Goal: Task Accomplishment & Management: Use online tool/utility

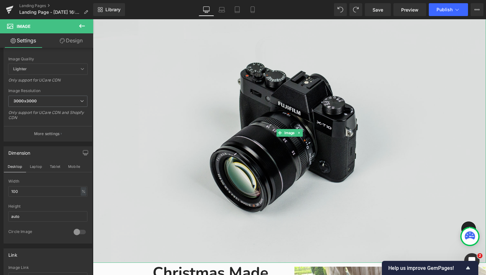
scroll to position [78, 0]
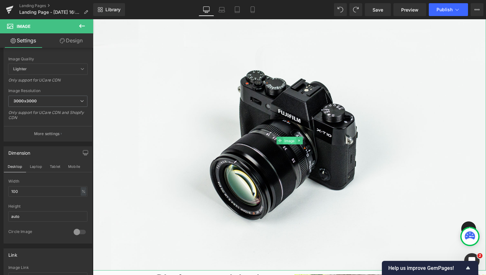
click at [292, 143] on span "Image" at bounding box center [289, 141] width 13 height 8
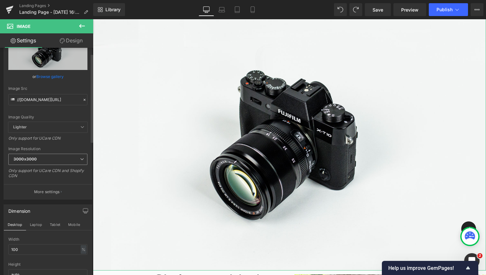
scroll to position [0, 0]
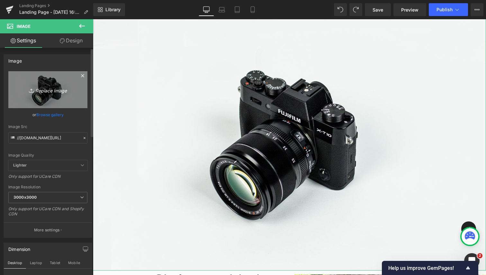
click at [46, 88] on icon "Replace Image" at bounding box center [47, 90] width 51 height 8
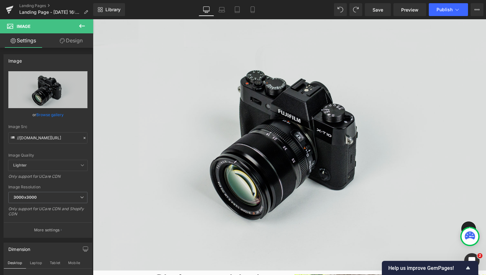
type input "C:\fakepath\Christmas Made Easy.png"
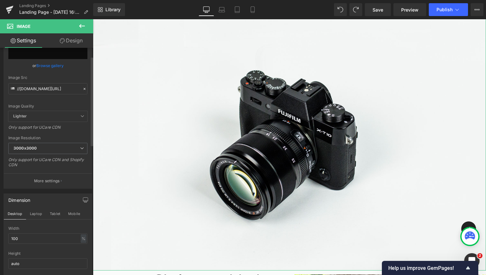
scroll to position [45, 0]
type input "[URL][DOMAIN_NAME]"
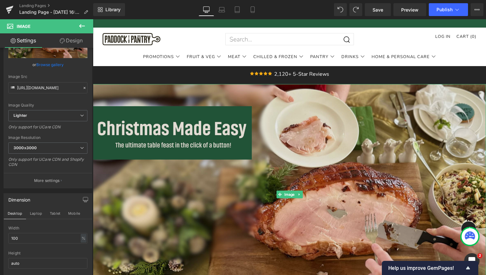
scroll to position [0, 0]
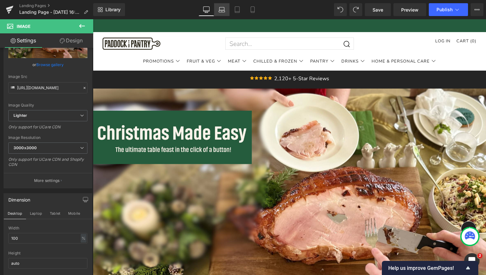
click at [220, 11] on icon at bounding box center [222, 9] width 6 height 6
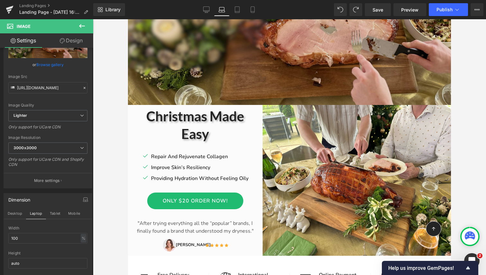
scroll to position [189, 0]
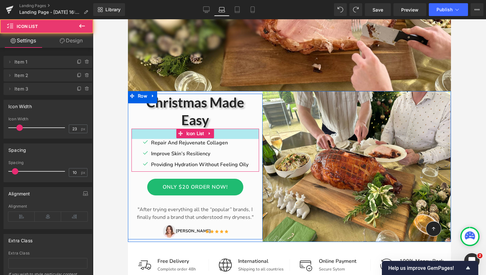
click at [142, 130] on div "32px" at bounding box center [195, 134] width 128 height 10
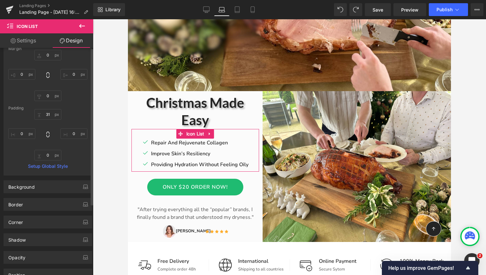
scroll to position [0, 0]
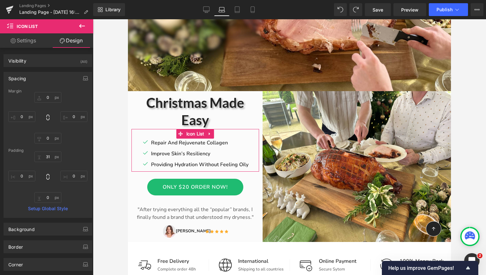
click at [24, 46] on link "Settings" at bounding box center [23, 40] width 47 height 14
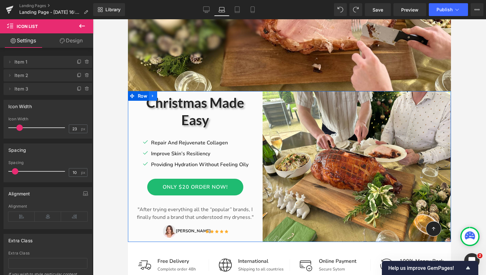
click at [154, 97] on icon at bounding box center [153, 96] width 4 height 5
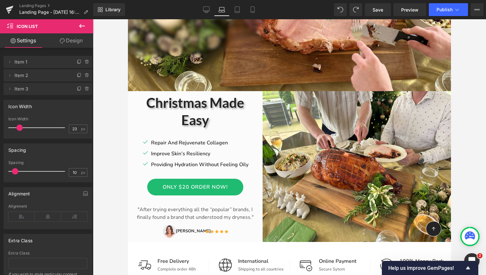
click at [122, 96] on div at bounding box center [289, 147] width 393 height 256
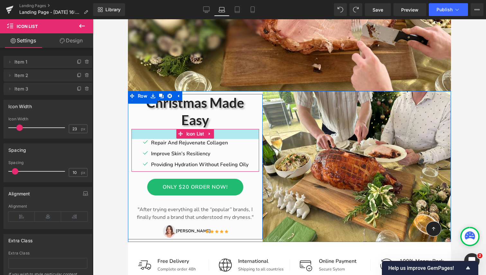
click at [142, 136] on div "Icon Repair And Rejuvenate Collagen Text Block Icon Improve Skin’s Resiliency T…" at bounding box center [195, 150] width 128 height 43
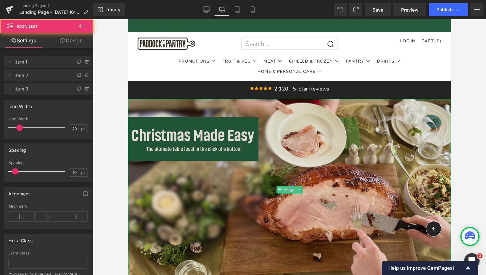
click at [201, 182] on img at bounding box center [289, 190] width 323 height 182
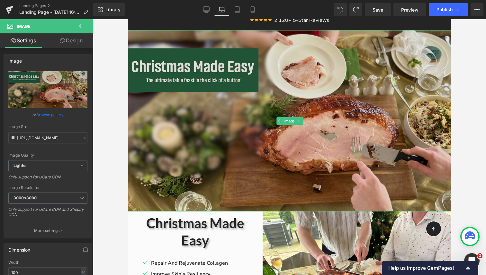
scroll to position [70, 0]
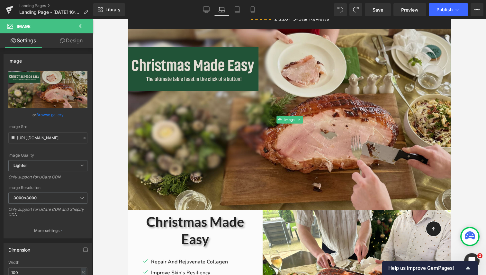
click at [249, 156] on img at bounding box center [289, 120] width 323 height 182
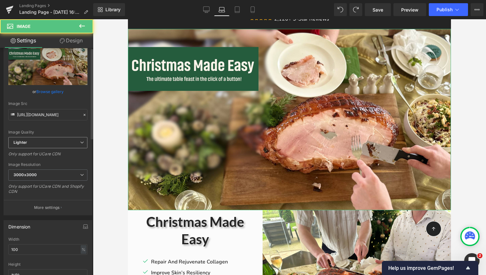
scroll to position [31, 0]
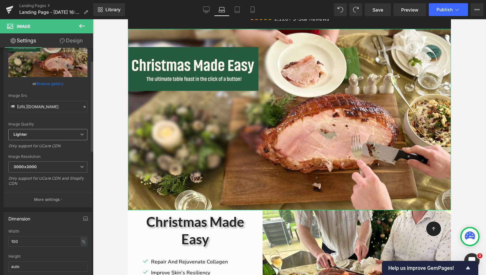
click at [46, 166] on span "3000x3000" at bounding box center [47, 167] width 79 height 11
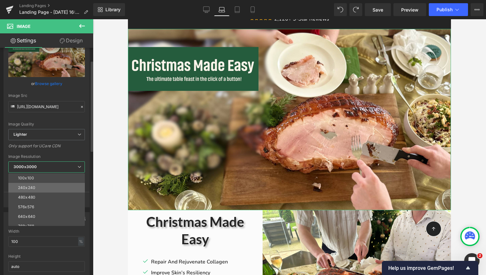
click at [34, 190] on div "240x240" at bounding box center [26, 188] width 17 height 4
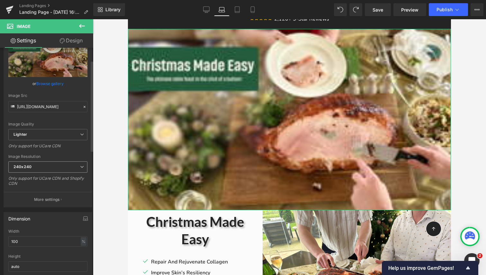
click at [53, 171] on span "240x240" at bounding box center [47, 167] width 79 height 11
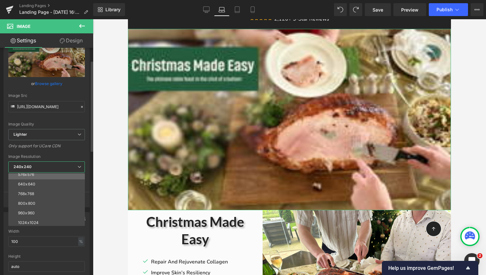
scroll to position [37, 0]
click at [40, 210] on li "960x960" at bounding box center [47, 209] width 79 height 10
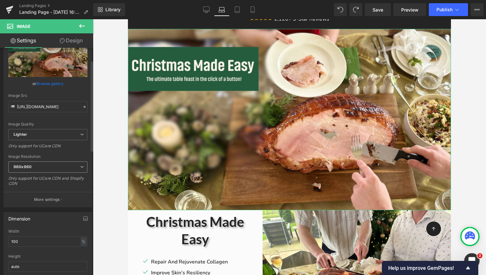
click at [52, 170] on span "960x960" at bounding box center [47, 167] width 79 height 11
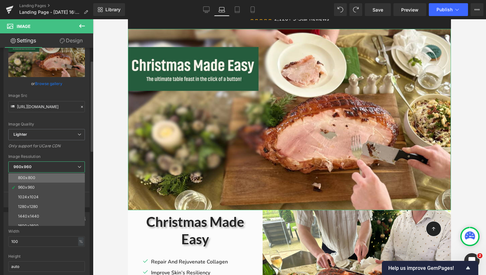
scroll to position [59, 0]
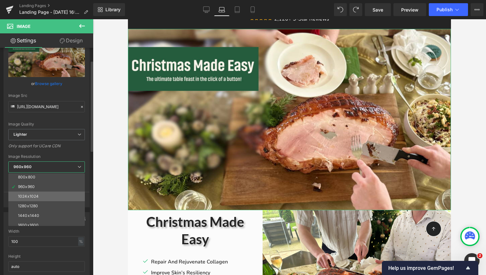
click at [42, 195] on li "1024x1024" at bounding box center [47, 197] width 79 height 10
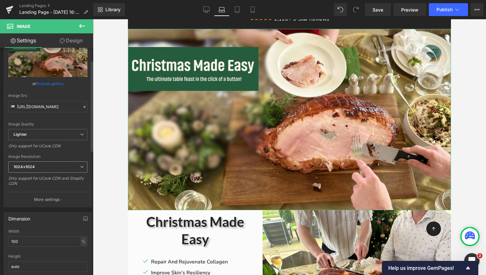
click at [52, 164] on span "1024x1024" at bounding box center [47, 167] width 79 height 11
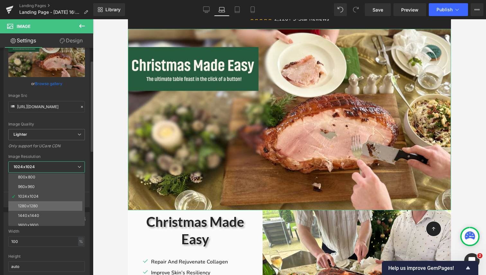
click at [46, 209] on li "1280x1280" at bounding box center [47, 206] width 79 height 10
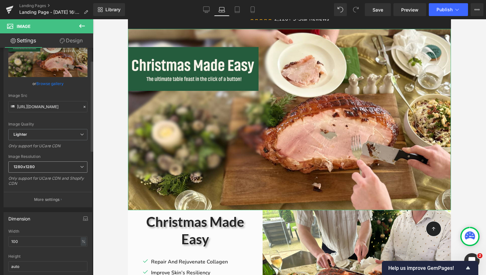
click at [42, 166] on span "1280x1280" at bounding box center [47, 167] width 79 height 11
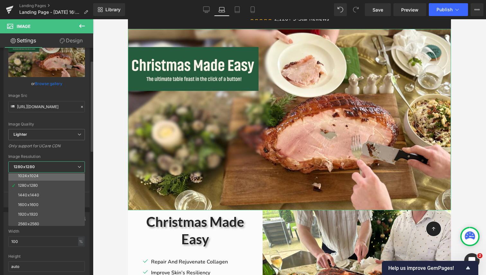
scroll to position [81, 0]
click at [38, 193] on li "1440x1440" at bounding box center [47, 194] width 79 height 10
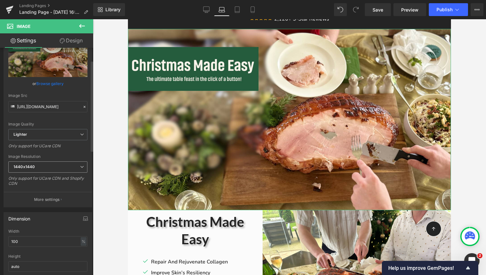
click at [45, 167] on span "1440x1440" at bounding box center [47, 167] width 79 height 11
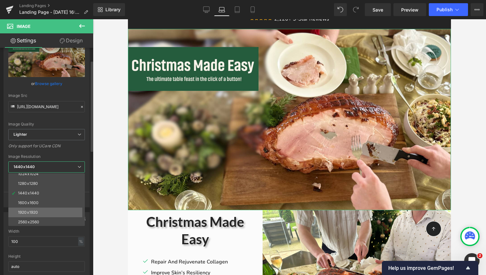
click at [37, 215] on li "1920x1920" at bounding box center [47, 213] width 79 height 10
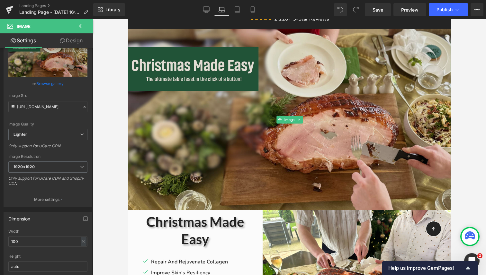
type input "[URL][DOMAIN_NAME]"
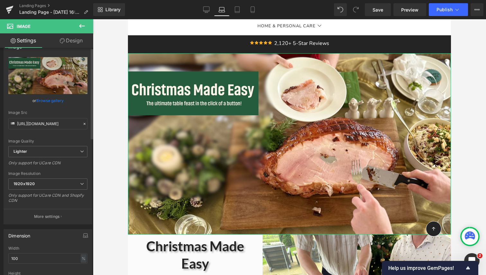
scroll to position [0, 0]
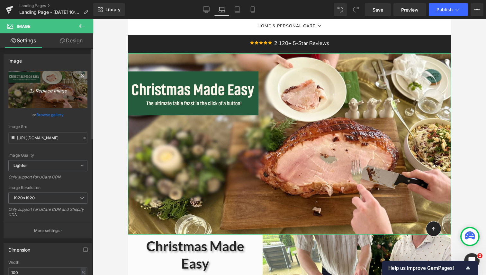
click at [44, 91] on icon "Replace Image" at bounding box center [47, 90] width 51 height 8
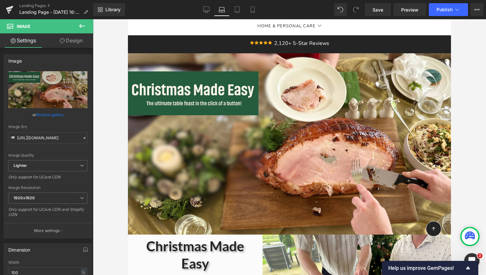
type input "C:\fakepath\Christmas Made Easy (1).png"
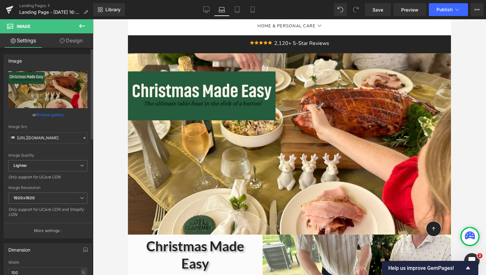
type input "[URL][DOMAIN_NAME]"
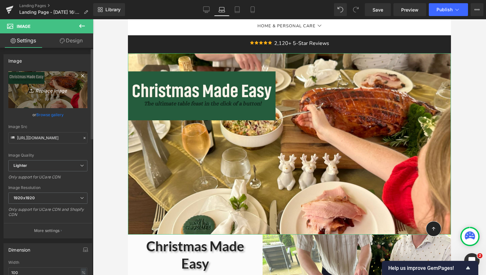
click at [46, 92] on icon "Replace Image" at bounding box center [47, 90] width 51 height 8
type input "C:\fakepath\Christmas Made Easy (1).png"
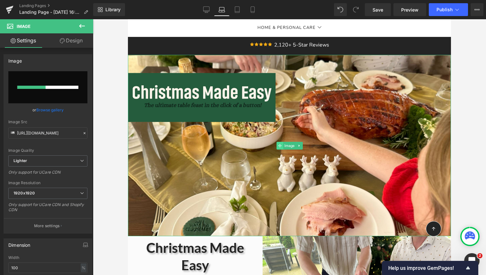
scroll to position [45, 0]
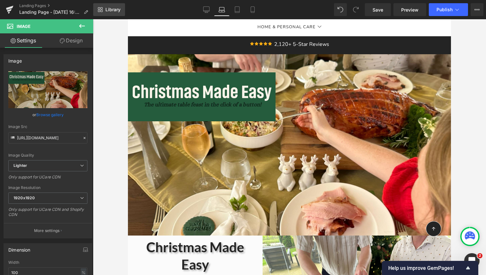
type input "[URL][DOMAIN_NAME]"
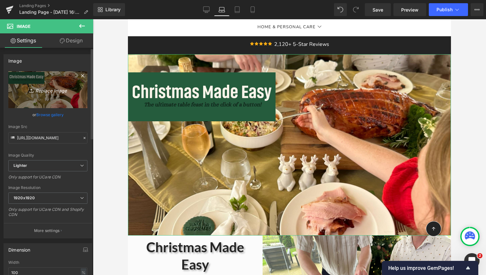
click at [47, 93] on icon "Replace Image" at bounding box center [47, 90] width 51 height 8
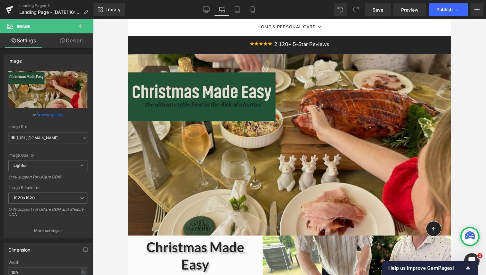
type input "C:\fakepath\Christmas Made Easy.svg"
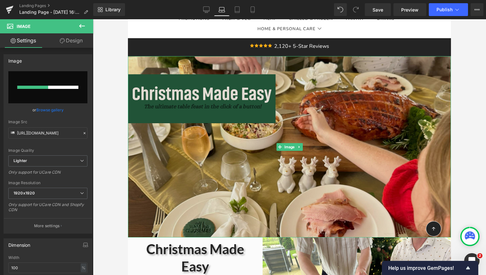
scroll to position [42, 0]
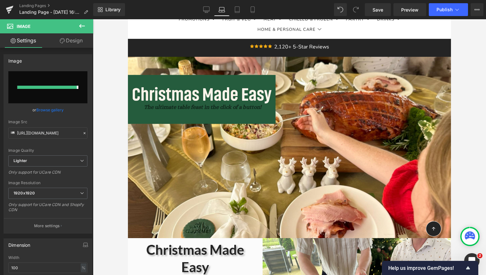
type input "[URL][DOMAIN_NAME]"
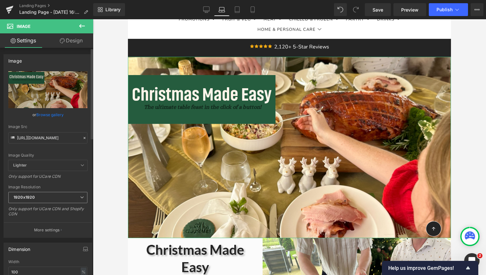
click at [64, 198] on span "1920x1920" at bounding box center [47, 197] width 79 height 11
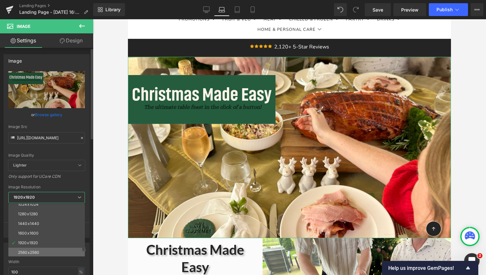
click at [42, 251] on li "2560x2560" at bounding box center [47, 253] width 79 height 10
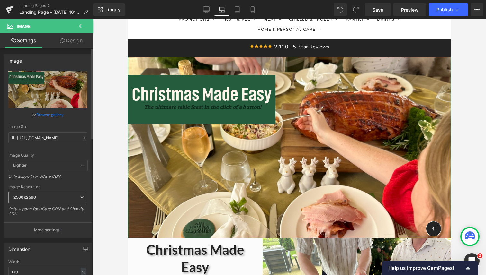
click at [46, 197] on span "2560x2560" at bounding box center [47, 197] width 79 height 11
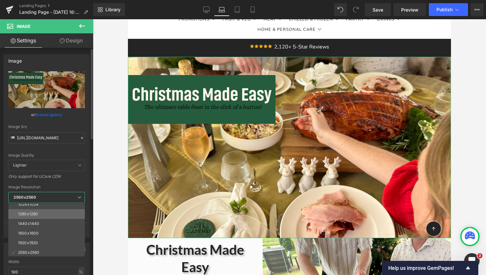
scroll to position [92, 0]
click at [35, 223] on div "1600x1600" at bounding box center [28, 223] width 21 height 4
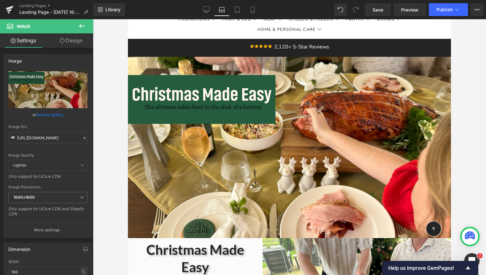
click at [111, 189] on div at bounding box center [289, 147] width 393 height 256
click at [118, 173] on div at bounding box center [289, 147] width 393 height 256
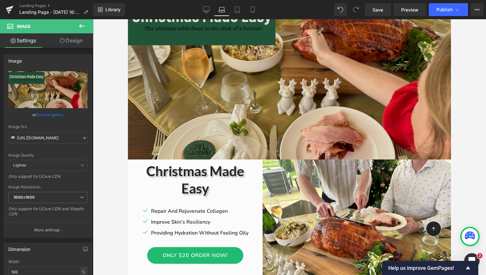
scroll to position [192, 0]
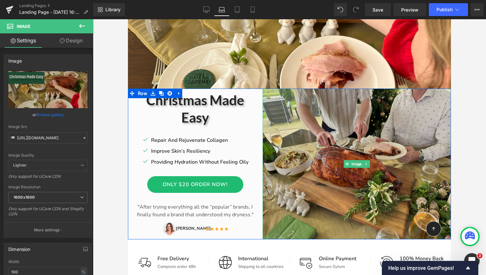
click at [401, 136] on img at bounding box center [357, 164] width 188 height 151
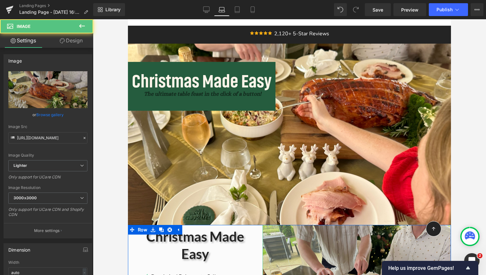
scroll to position [39, 0]
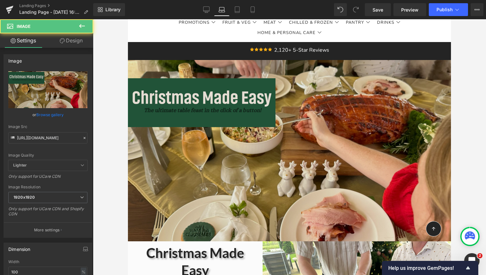
click at [396, 137] on img at bounding box center [289, 151] width 323 height 182
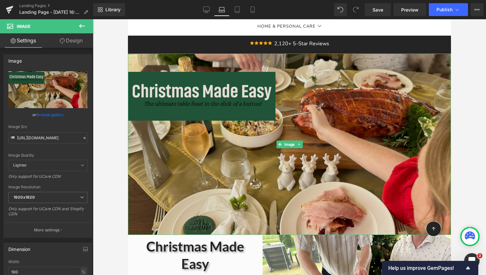
scroll to position [50, 0]
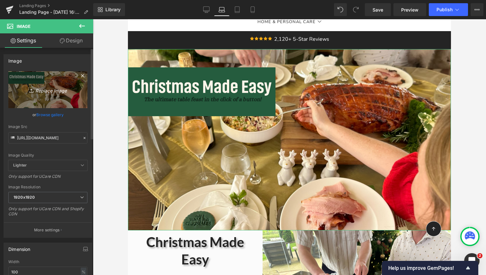
click at [49, 94] on link "Replace Image" at bounding box center [47, 89] width 79 height 37
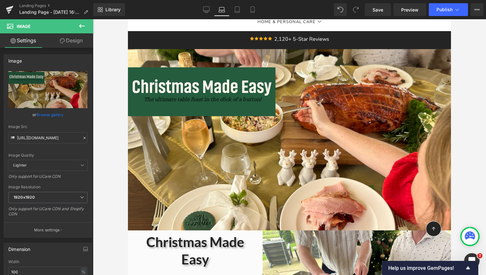
type input "C:\fakepath\Christmas Made Easy (1920 x 800 px).png"
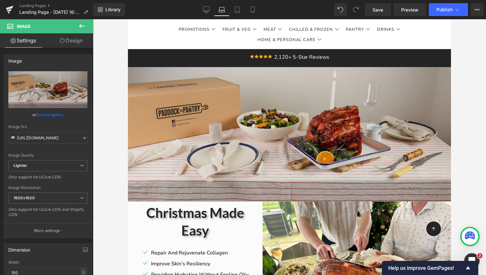
scroll to position [31, 0]
type input "[URL][DOMAIN_NAME]"
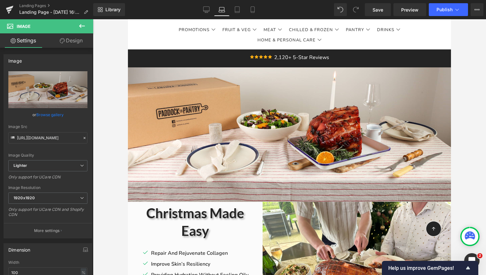
click at [472, 129] on div at bounding box center [289, 147] width 393 height 256
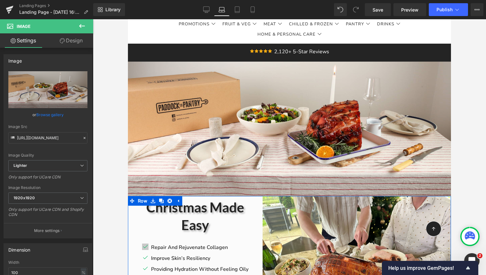
scroll to position [0, 0]
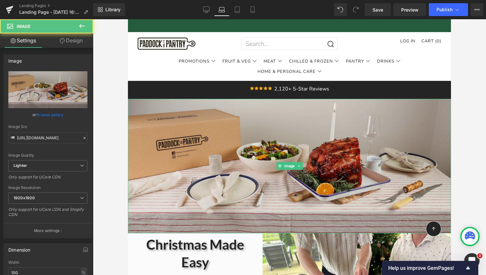
click at [232, 137] on img at bounding box center [289, 166] width 323 height 135
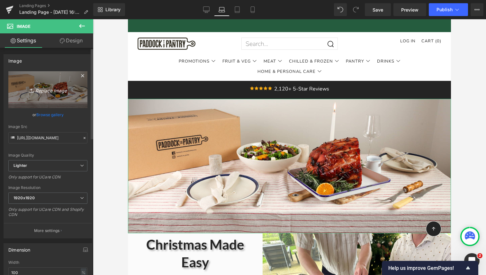
click at [41, 93] on icon "Replace Image" at bounding box center [47, 90] width 51 height 8
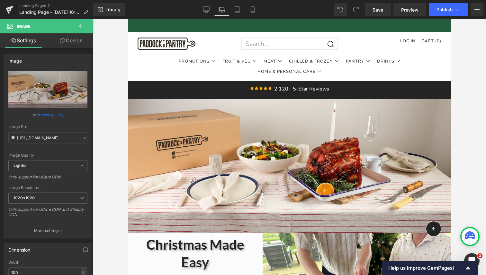
type input "C:\fakepath\Christmas Made Easy (1920 x 800 px) (1).png"
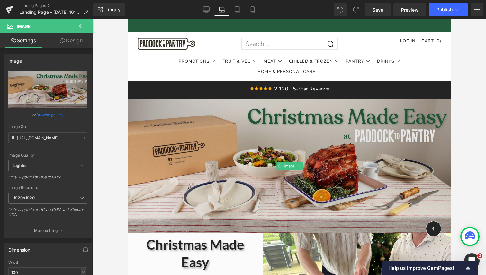
type input "[URL][DOMAIN_NAME]"
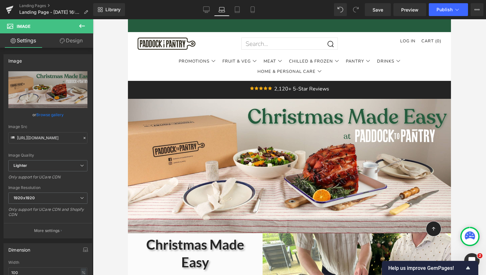
click at [476, 97] on div at bounding box center [289, 147] width 393 height 256
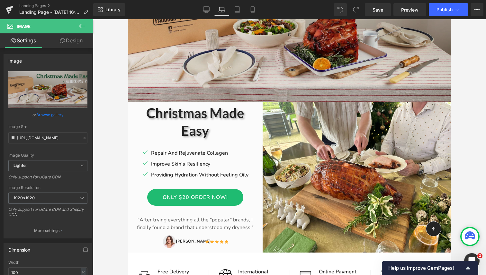
scroll to position [135, 0]
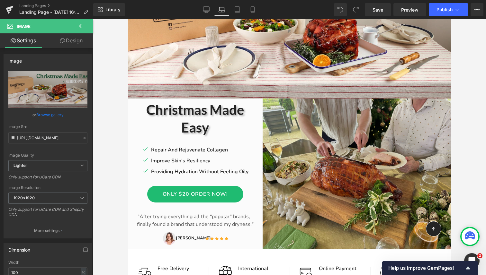
click at [316, 172] on img at bounding box center [357, 174] width 188 height 151
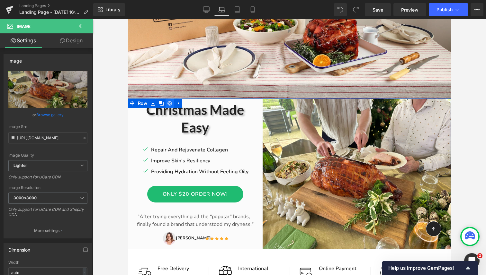
click at [170, 104] on icon at bounding box center [169, 103] width 4 height 4
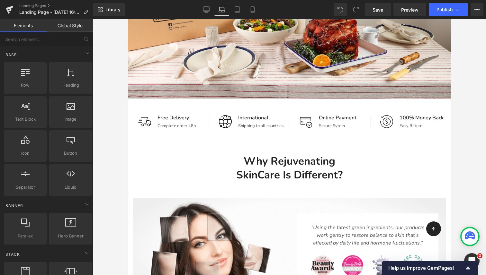
click at [120, 144] on div at bounding box center [289, 147] width 393 height 256
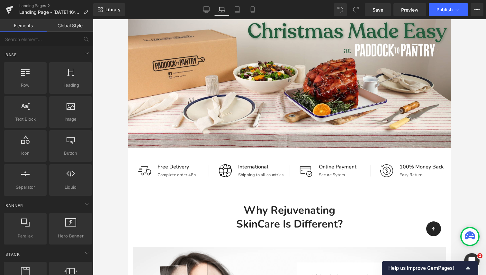
scroll to position [86, 0]
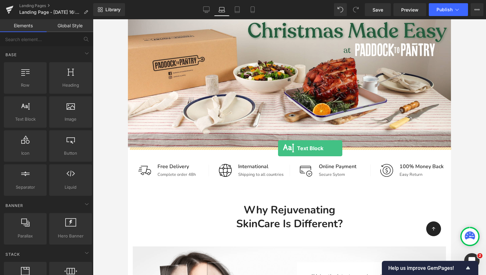
drag, startPoint x: 158, startPoint y: 113, endPoint x: 278, endPoint y: 148, distance: 124.7
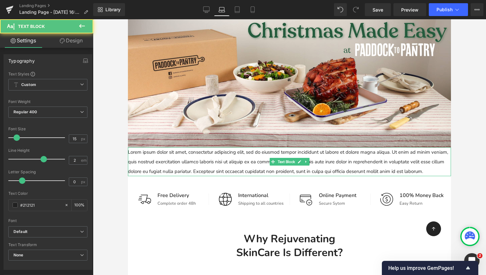
click at [231, 161] on p "Lorem ipsum dolor sit amet, consectetur adipiscing elit, sed do eiusmod tempor …" at bounding box center [289, 161] width 323 height 29
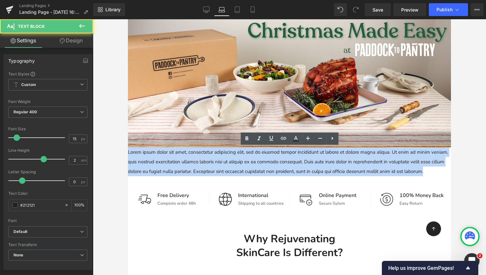
drag, startPoint x: 429, startPoint y: 170, endPoint x: 108, endPoint y: 156, distance: 320.7
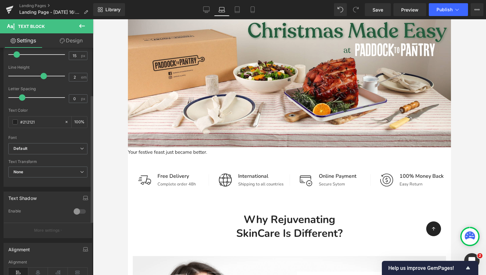
scroll to position [85, 0]
click at [40, 168] on span "None" at bounding box center [47, 170] width 79 height 11
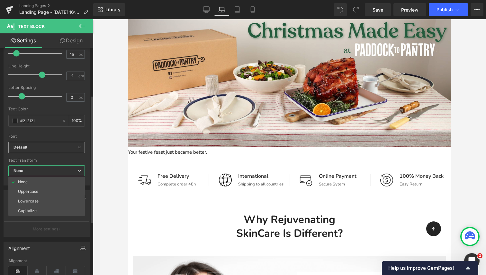
click at [40, 148] on b "Default" at bounding box center [45, 147] width 64 height 5
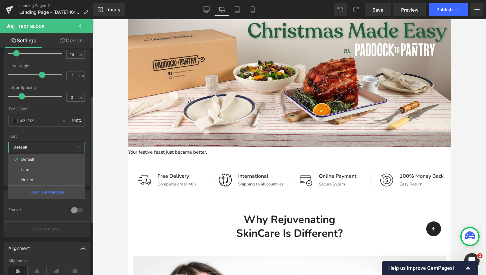
click at [26, 131] on div at bounding box center [46, 132] width 76 height 4
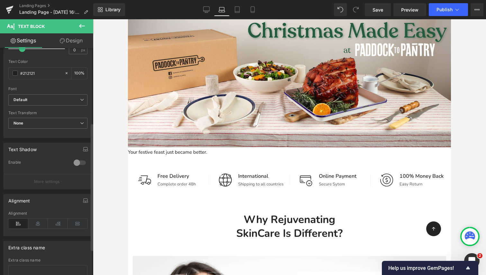
scroll to position [134, 0]
click at [37, 223] on icon at bounding box center [38, 223] width 20 height 10
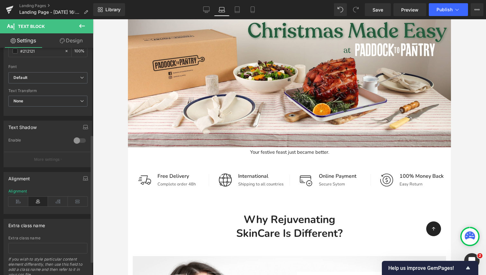
scroll to position [179, 0]
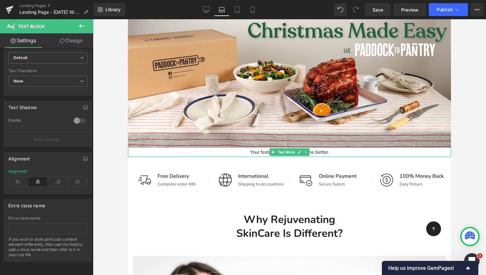
click at [251, 156] on div at bounding box center [289, 157] width 323 height 2
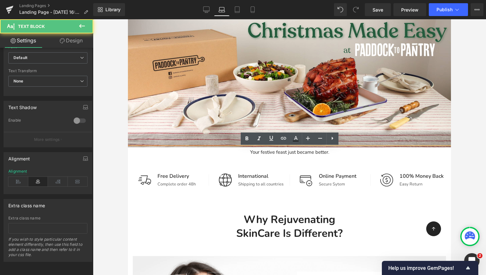
click at [250, 154] on p "Your festive feast just became better." at bounding box center [289, 152] width 323 height 10
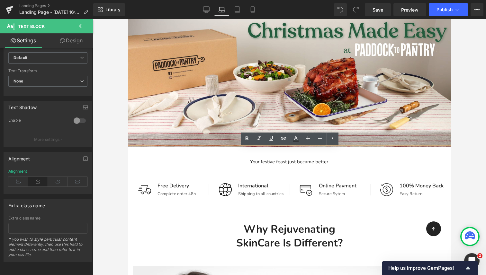
click at [330, 163] on p "Your festive feast just became better." at bounding box center [289, 162] width 323 height 10
drag, startPoint x: 333, startPoint y: 163, endPoint x: 261, endPoint y: 162, distance: 72.3
click at [260, 162] on p "Your festive feast just became better." at bounding box center [289, 162] width 323 height 10
click at [281, 165] on p "Your festive feast just became better." at bounding box center [289, 162] width 323 height 10
drag, startPoint x: 330, startPoint y: 162, endPoint x: 230, endPoint y: 160, distance: 99.6
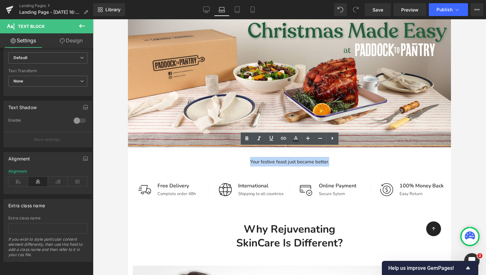
click at [230, 160] on p "Your festive feast just became better." at bounding box center [289, 162] width 323 height 10
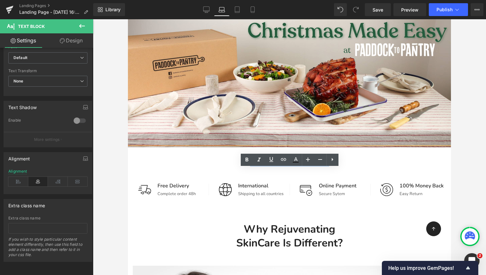
scroll to position [0, 0]
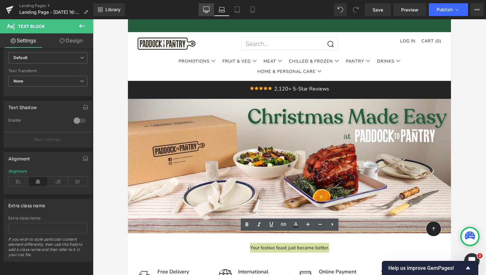
click at [206, 7] on icon at bounding box center [206, 9] width 6 height 6
type input "100"
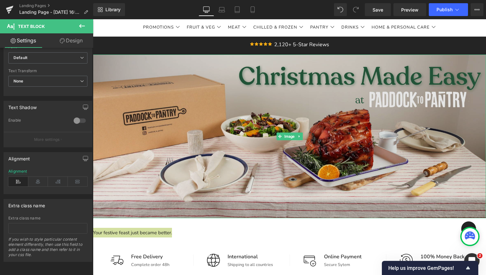
scroll to position [35, 0]
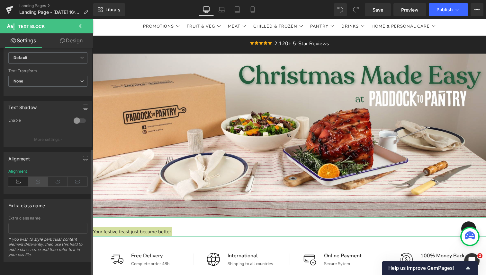
click at [36, 178] on icon at bounding box center [38, 182] width 20 height 10
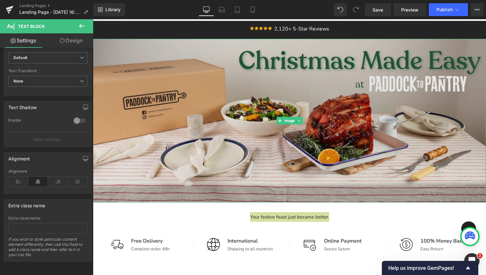
scroll to position [52, 0]
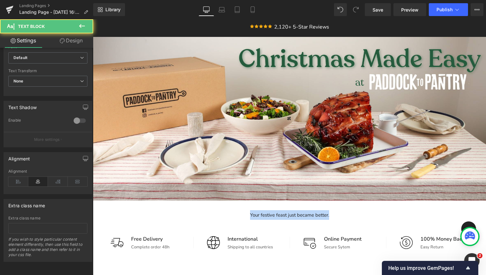
click at [337, 215] on p "Your festive feast just became better." at bounding box center [289, 215] width 393 height 10
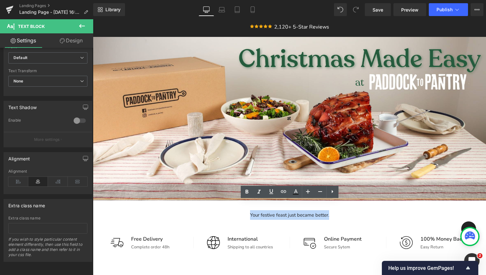
drag, startPoint x: 332, startPoint y: 215, endPoint x: 231, endPoint y: 215, distance: 101.5
click at [231, 215] on p "Your festive feast just became better." at bounding box center [289, 215] width 393 height 10
click at [247, 193] on icon at bounding box center [246, 192] width 3 height 4
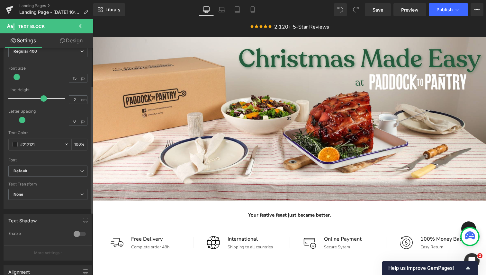
scroll to position [60, 0]
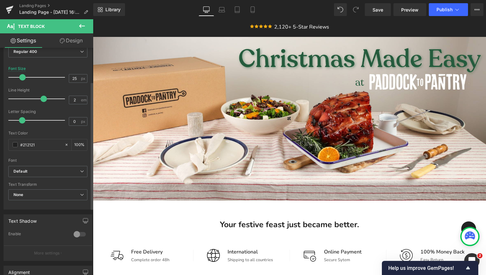
drag, startPoint x: 17, startPoint y: 75, endPoint x: 22, endPoint y: 76, distance: 5.2
click at [22, 76] on span at bounding box center [22, 77] width 6 height 6
click at [273, 206] on p at bounding box center [289, 209] width 393 height 16
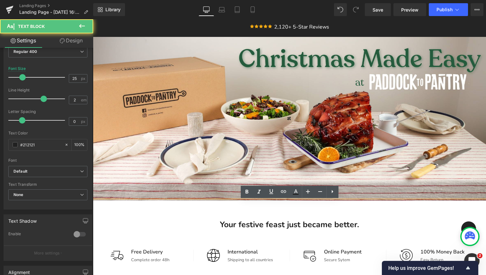
click at [223, 223] on strong "Your festive feast just became better." at bounding box center [289, 224] width 139 height 11
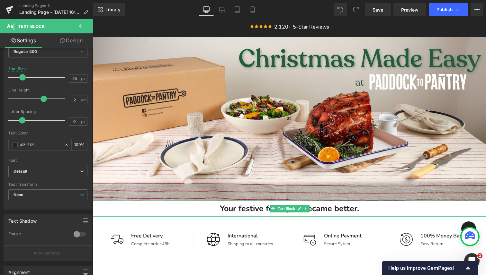
click at [251, 207] on strong "Your festive feast just became better." at bounding box center [289, 208] width 139 height 11
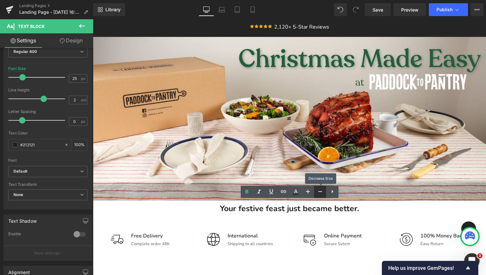
click at [317, 194] on icon at bounding box center [320, 192] width 8 height 8
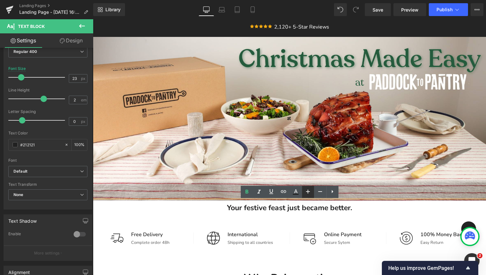
click at [306, 191] on icon at bounding box center [308, 192] width 8 height 8
type input "25"
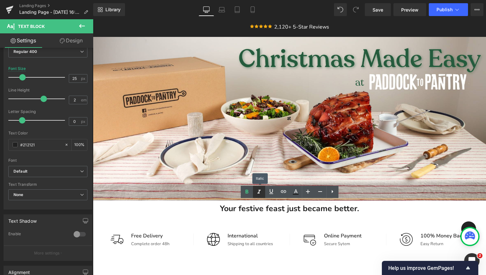
click at [259, 192] on icon at bounding box center [258, 192] width 3 height 4
click at [248, 193] on icon at bounding box center [247, 192] width 8 height 8
click at [262, 192] on icon at bounding box center [259, 192] width 8 height 8
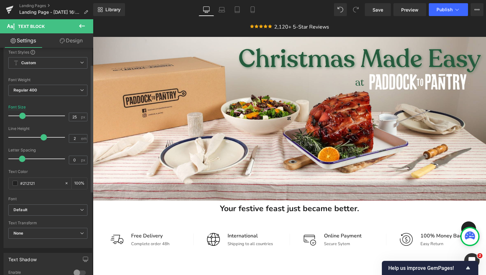
scroll to position [0, 0]
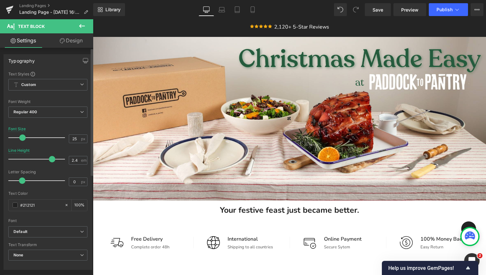
type input "2.3"
drag, startPoint x: 42, startPoint y: 161, endPoint x: 49, endPoint y: 158, distance: 7.1
click at [49, 158] on span at bounding box center [50, 159] width 6 height 6
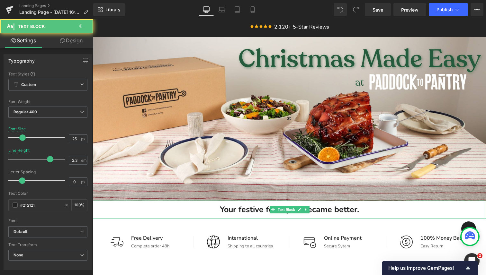
click at [285, 217] on p "Your festive feast just became better." at bounding box center [289, 210] width 393 height 19
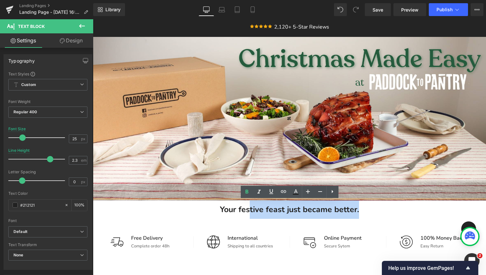
drag, startPoint x: 360, startPoint y: 210, endPoint x: 250, endPoint y: 214, distance: 110.0
click at [249, 214] on p "Your festive feast just became better." at bounding box center [289, 210] width 393 height 19
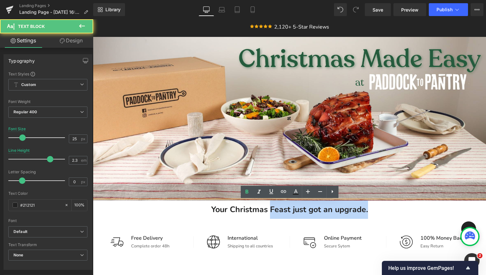
drag, startPoint x: 371, startPoint y: 211, endPoint x: 272, endPoint y: 210, distance: 99.6
click at [272, 210] on p "Your Christmas Feast just got an upgrade." at bounding box center [289, 210] width 393 height 19
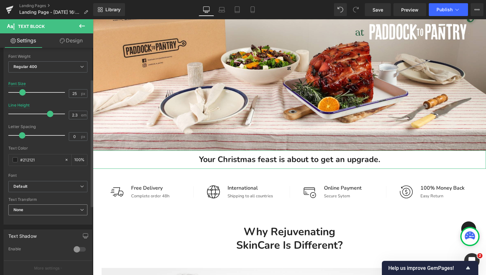
scroll to position [56, 0]
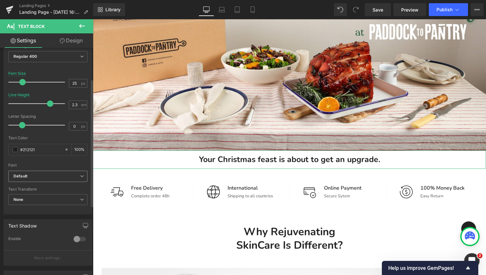
click at [49, 177] on b "Default" at bounding box center [46, 176] width 67 height 5
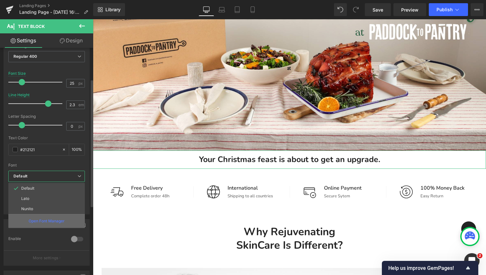
click at [34, 219] on p "Open Font Manager" at bounding box center [47, 222] width 36 height 6
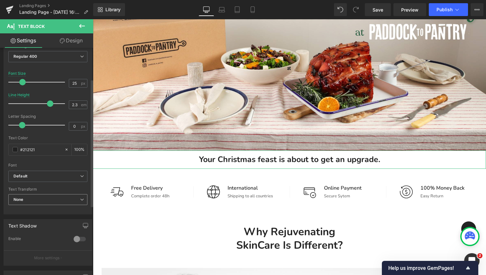
click at [49, 201] on span "None" at bounding box center [47, 199] width 79 height 11
click at [51, 187] on div "Text Transform" at bounding box center [47, 189] width 79 height 4
click at [53, 202] on span "None" at bounding box center [47, 199] width 79 height 11
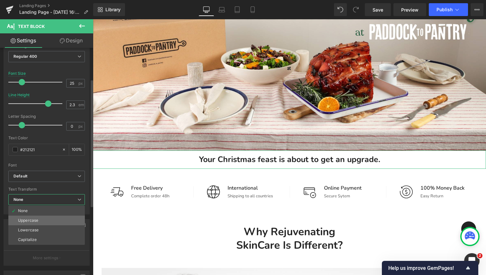
click at [49, 220] on li "Uppercase" at bounding box center [46, 221] width 76 height 10
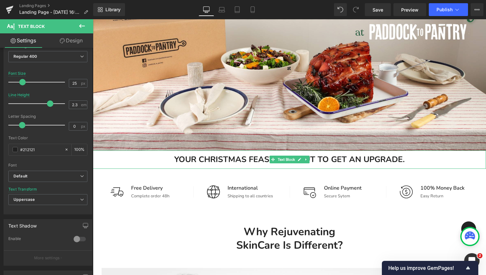
click at [247, 167] on div at bounding box center [289, 168] width 393 height 2
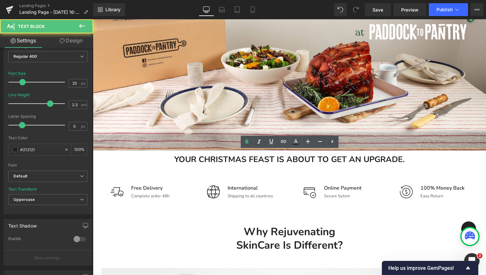
click at [404, 159] on p "Your Christmas feast is about to get an upgrade." at bounding box center [289, 160] width 393 height 19
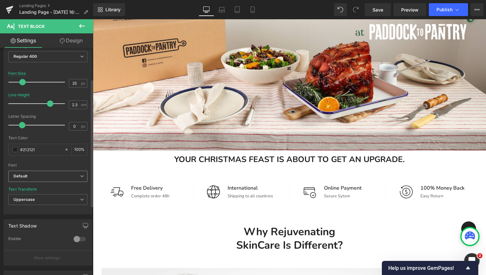
click at [67, 176] on b "Default" at bounding box center [46, 176] width 67 height 5
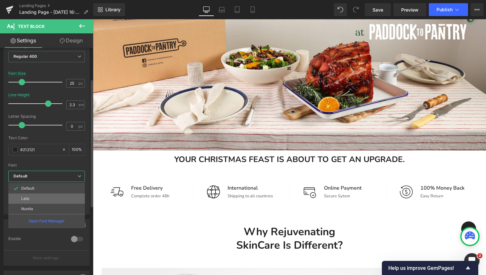
click at [43, 199] on li "Lato" at bounding box center [46, 199] width 76 height 10
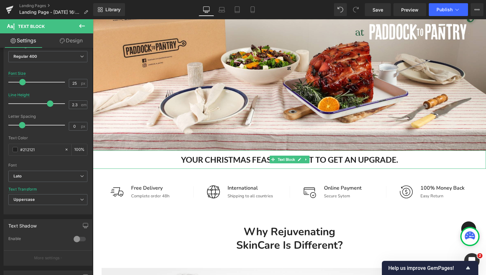
click at [366, 158] on b "Your Christmas feast is about to get an upgrade." at bounding box center [289, 160] width 217 height 10
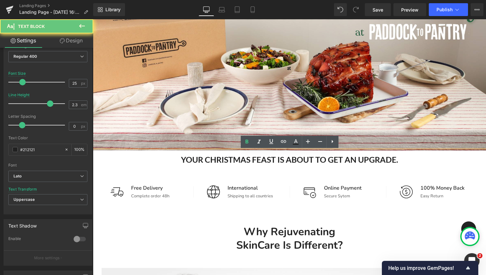
click at [405, 159] on p "Your Christmas feast is about to get an upgrade." at bounding box center [289, 160] width 393 height 19
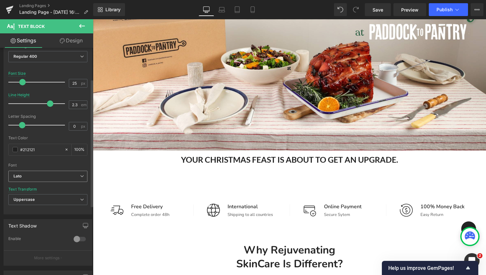
click at [45, 178] on b "Lato" at bounding box center [46, 176] width 67 height 5
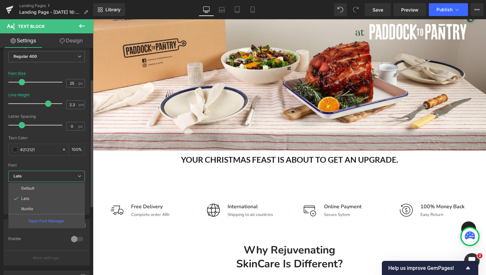
click at [58, 158] on div "Text Color #212121 100 %" at bounding box center [46, 149] width 76 height 27
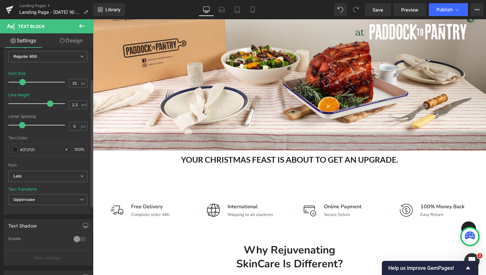
click at [34, 193] on div "Text Transform Uppercase None Uppercase Lowercase Capitalize" at bounding box center [47, 200] width 79 height 26
click at [34, 203] on span "Uppercase" at bounding box center [47, 199] width 79 height 11
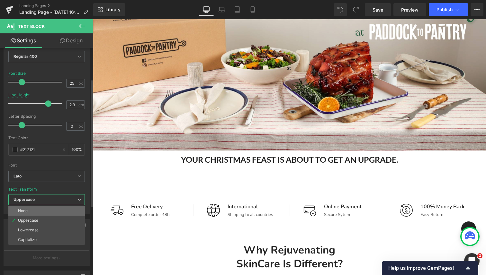
click at [34, 215] on li "None" at bounding box center [46, 211] width 76 height 10
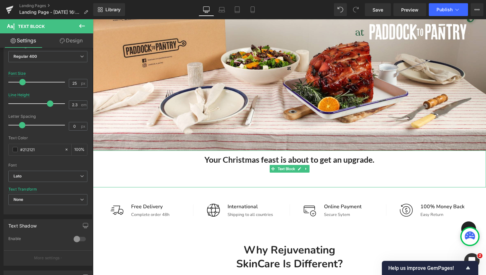
click at [286, 176] on p at bounding box center [289, 178] width 393 height 19
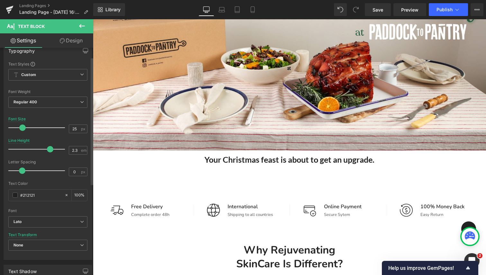
scroll to position [0, 0]
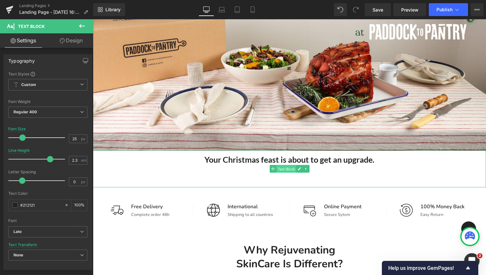
click at [285, 167] on span "Text Block" at bounding box center [286, 169] width 20 height 8
click at [299, 169] on icon at bounding box center [299, 168] width 3 height 3
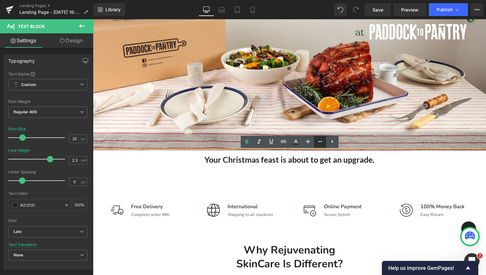
click at [320, 140] on icon at bounding box center [320, 142] width 8 height 8
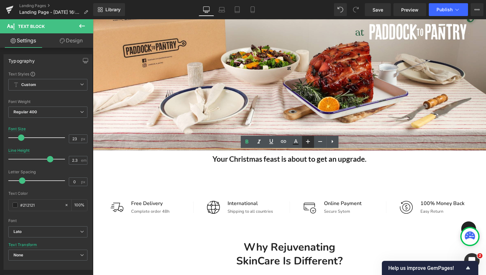
click at [310, 142] on icon at bounding box center [308, 142] width 8 height 8
type input "25"
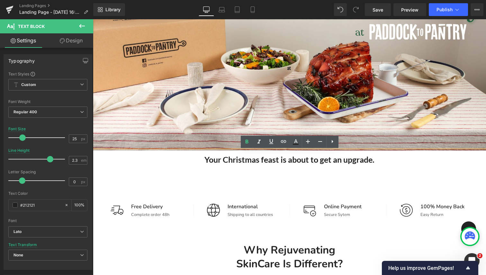
click at [284, 184] on p at bounding box center [289, 178] width 393 height 19
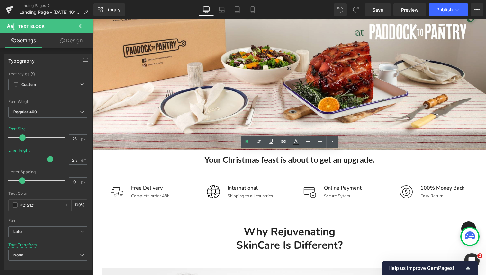
click at [181, 162] on p "Your Christmas feast is about to get an upgrade." at bounding box center [289, 160] width 393 height 19
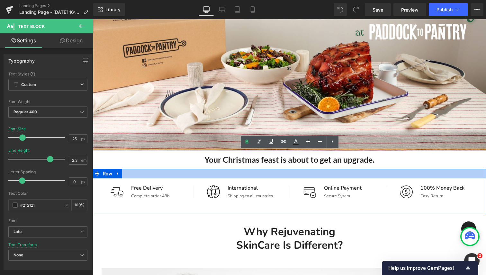
click at [223, 173] on div at bounding box center [289, 174] width 393 height 10
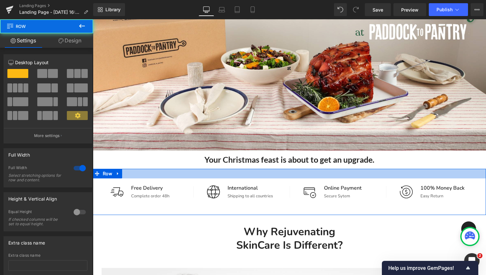
click at [256, 174] on div at bounding box center [289, 174] width 393 height 10
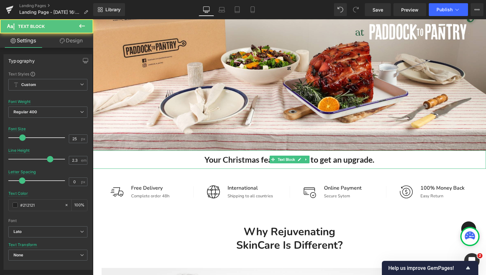
click at [264, 164] on b "Your Christmas feast is about to get an upgrade." at bounding box center [289, 160] width 170 height 10
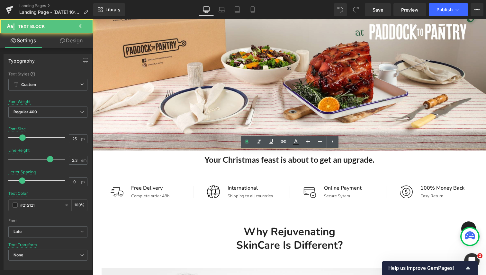
click at [189, 164] on p "Your Christmas feast is about to get an upgrade." at bounding box center [289, 160] width 393 height 19
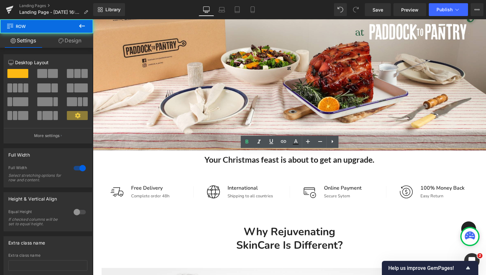
click at [93, 19] on div at bounding box center [93, 19] width 0 height 0
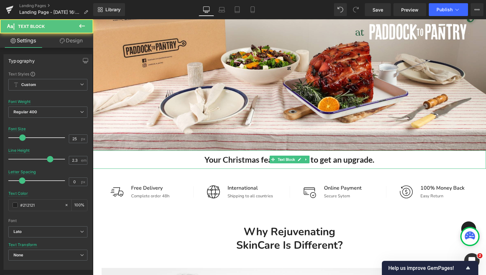
click at [153, 162] on p "Your Christmas feast is about to get an upgrade." at bounding box center [289, 160] width 393 height 19
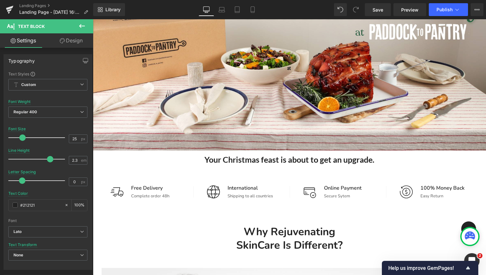
click at [81, 26] on icon at bounding box center [82, 26] width 6 height 4
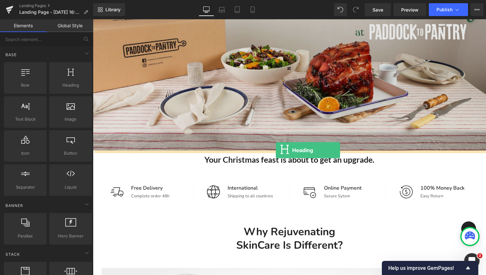
drag, startPoint x: 155, startPoint y: 90, endPoint x: 276, endPoint y: 150, distance: 135.1
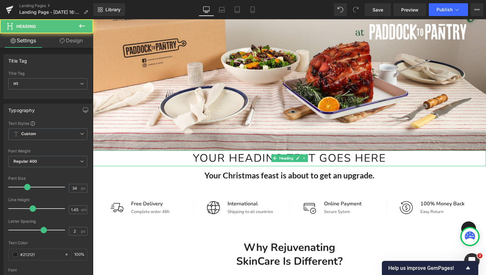
click at [334, 157] on h1 "Your heading text goes here" at bounding box center [289, 159] width 393 height 16
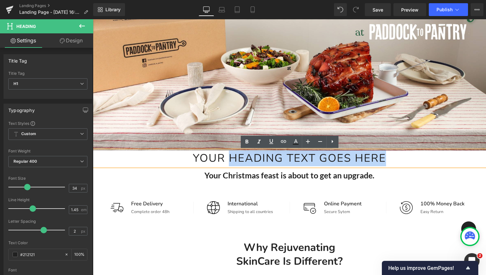
drag, startPoint x: 388, startPoint y: 156, endPoint x: 232, endPoint y: 153, distance: 156.2
click at [231, 153] on h1 "Your heading text goes here" at bounding box center [289, 159] width 393 height 16
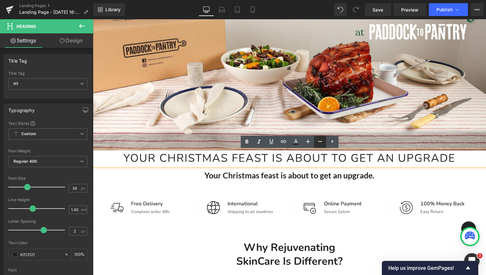
click at [320, 142] on icon at bounding box center [320, 142] width 8 height 8
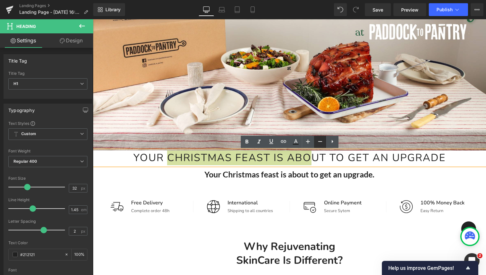
click at [320, 142] on icon at bounding box center [320, 142] width 8 height 8
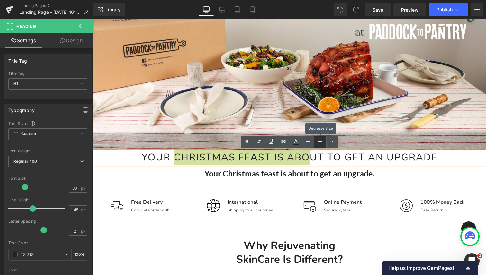
click at [320, 142] on icon at bounding box center [320, 142] width 8 height 8
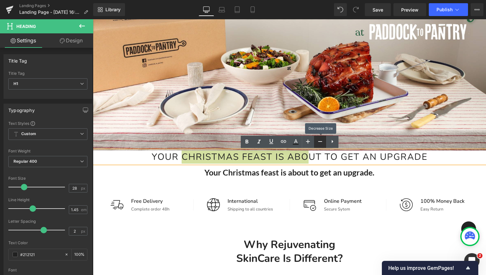
click at [320, 142] on icon at bounding box center [320, 142] width 8 height 8
type input "26"
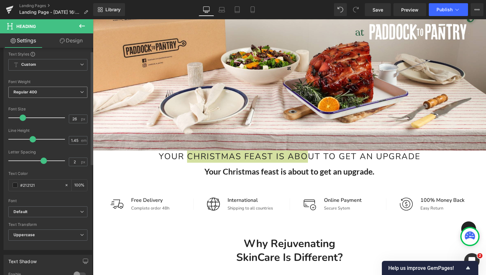
scroll to position [89, 0]
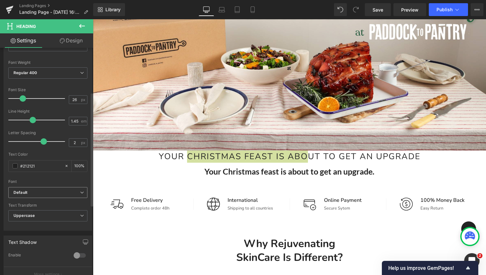
click at [42, 197] on span "Default" at bounding box center [47, 192] width 79 height 11
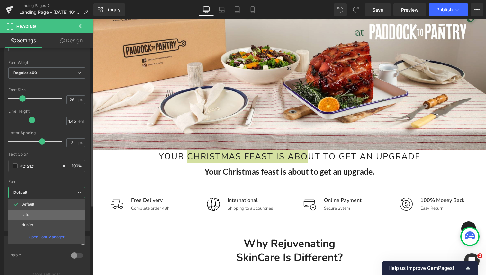
click at [37, 216] on li "Lato" at bounding box center [46, 215] width 76 height 10
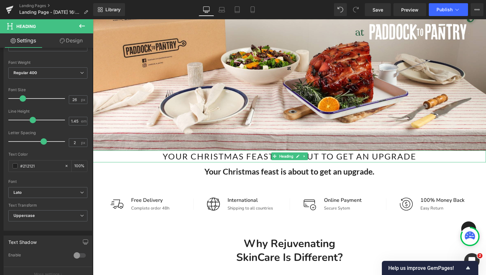
click at [246, 157] on h1 "Your Christmas Feast is about to get an Upgrade" at bounding box center [289, 157] width 393 height 12
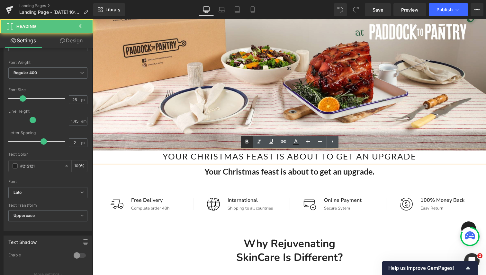
click at [248, 142] on icon at bounding box center [246, 142] width 3 height 4
click at [414, 154] on h1 "Your Christmas Feast is about to get an Upgrade" at bounding box center [289, 157] width 393 height 12
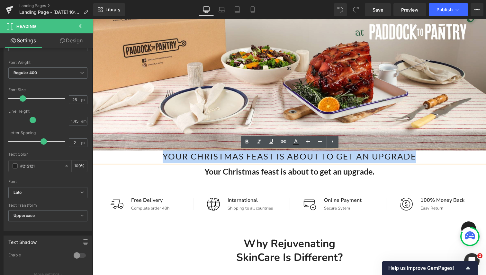
drag, startPoint x: 418, startPoint y: 155, endPoint x: 165, endPoint y: 152, distance: 252.3
click at [165, 152] on h1 "Your Christmas Feast is about to get an Upgrade" at bounding box center [289, 157] width 393 height 12
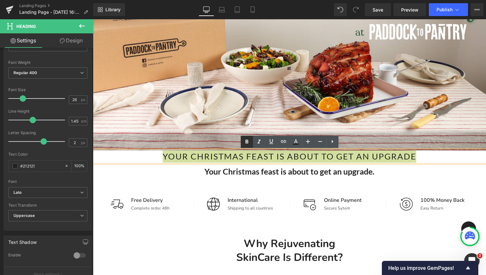
click at [249, 146] on link at bounding box center [247, 142] width 12 height 12
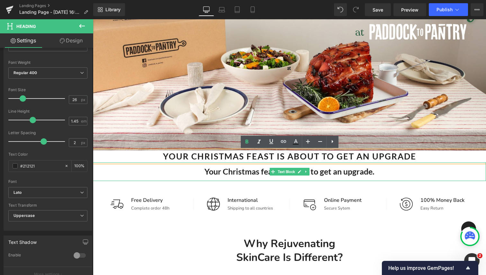
click at [271, 170] on span at bounding box center [273, 172] width 7 height 8
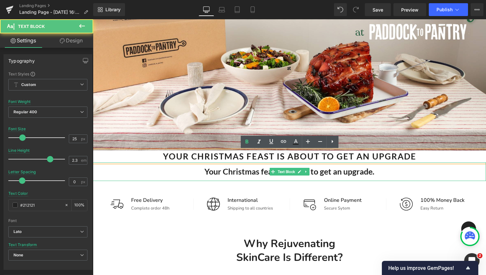
click at [237, 174] on b "Your Christmas feast is about to get an upgrade." at bounding box center [289, 172] width 170 height 10
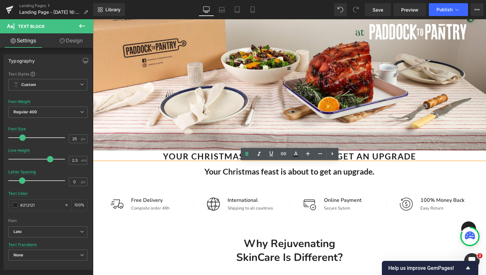
click at [367, 174] on b "Your Christmas feast is about to get an upgrade." at bounding box center [289, 172] width 170 height 10
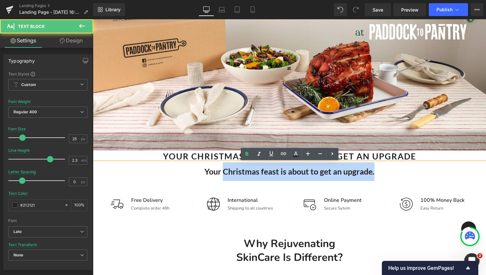
drag, startPoint x: 378, startPoint y: 173, endPoint x: 225, endPoint y: 172, distance: 152.3
click at [225, 172] on p "Your Christmas feast is about to get an upgrade." at bounding box center [289, 172] width 393 height 19
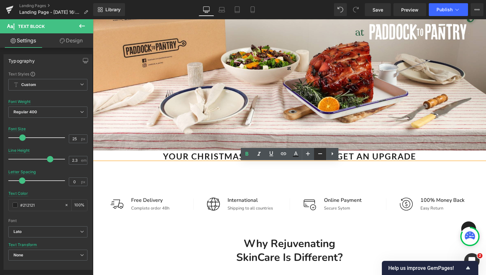
click at [317, 154] on icon at bounding box center [320, 154] width 8 height 8
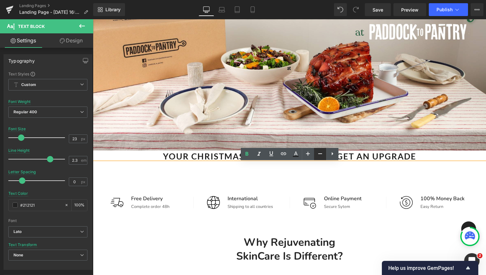
click at [317, 154] on icon at bounding box center [320, 154] width 8 height 8
type input "21"
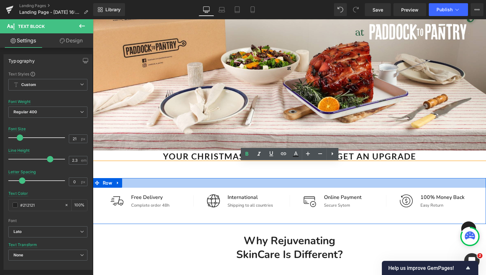
click at [233, 183] on div at bounding box center [289, 183] width 393 height 10
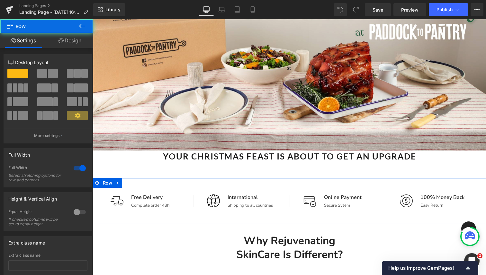
click at [261, 170] on p at bounding box center [289, 170] width 393 height 15
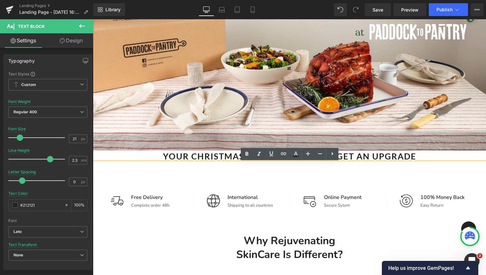
click at [199, 153] on strong "Your Christmas Feast is about to get an Upgrade" at bounding box center [289, 156] width 253 height 10
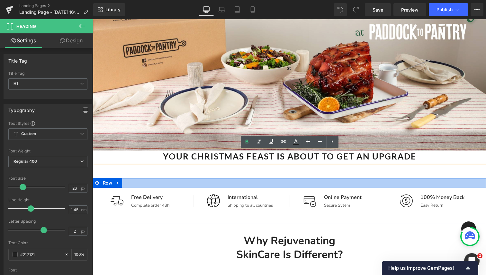
click at [220, 178] on div "Image Free Delivery Heading Complete order 48h Text Block Row Image Internation…" at bounding box center [289, 201] width 393 height 46
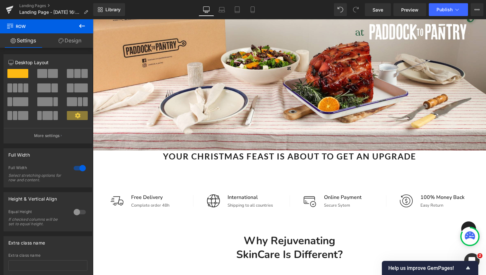
click at [232, 161] on strong "Your Christmas Feast is about to get an Upgrade" at bounding box center [289, 156] width 253 height 10
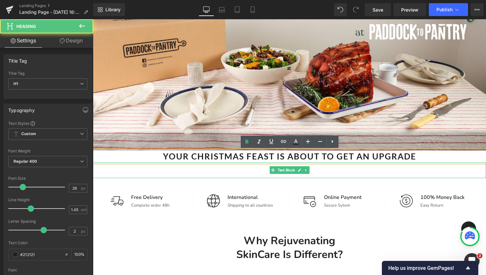
click at [238, 169] on p at bounding box center [289, 170] width 393 height 15
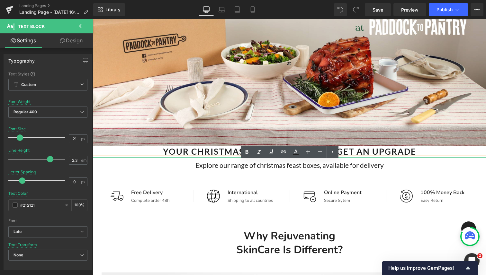
scroll to position [102, 0]
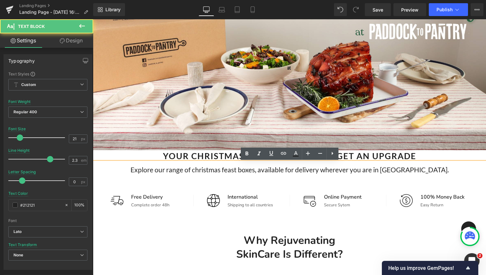
click at [273, 170] on p "Explore our range of christmas feast boxes, available for delivery wherever you…" at bounding box center [289, 169] width 393 height 15
click at [272, 170] on p "Explore our range of christmas feast boxes, available for delivery wherever you…" at bounding box center [289, 169] width 393 height 15
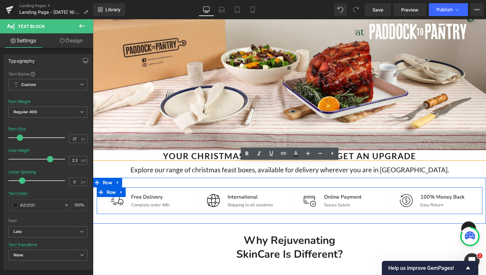
click at [424, 208] on div "Image 100% Money Back Heading Easy Return Text Block Row" at bounding box center [434, 200] width 96 height 15
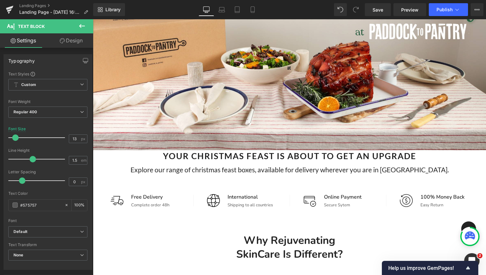
click at [329, 160] on strong "Your Christmas Feast is about to get an Upgrade" at bounding box center [289, 156] width 253 height 10
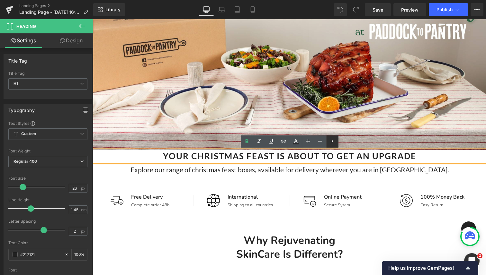
click at [330, 140] on icon at bounding box center [332, 142] width 8 height 8
click at [332, 141] on icon at bounding box center [332, 142] width 8 height 8
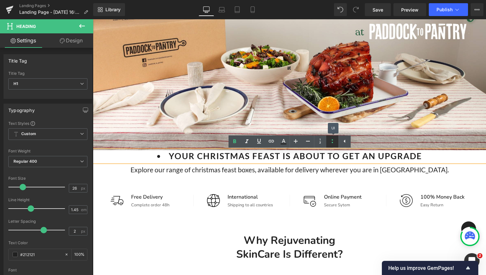
click at [332, 141] on icon at bounding box center [332, 142] width 8 height 8
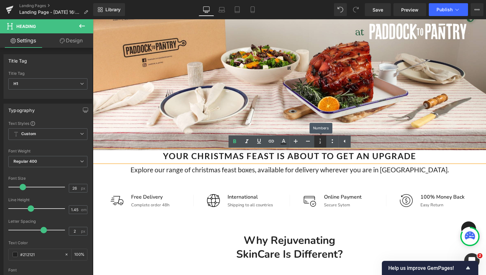
click at [319, 140] on icon at bounding box center [320, 142] width 8 height 8
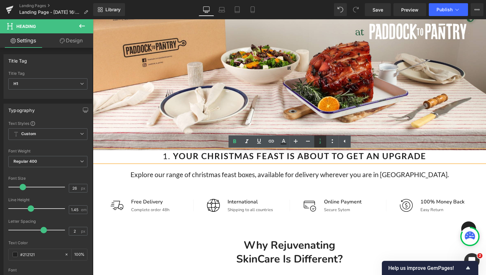
click at [320, 140] on icon at bounding box center [320, 142] width 8 height 8
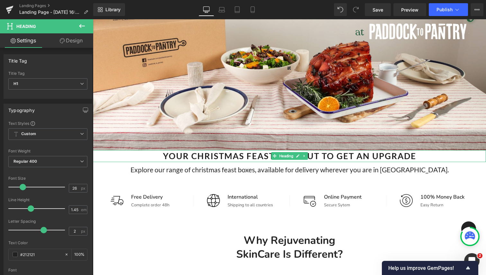
click at [196, 158] on strong "Your Christmas Feast is about to get an Upgrade" at bounding box center [289, 156] width 253 height 10
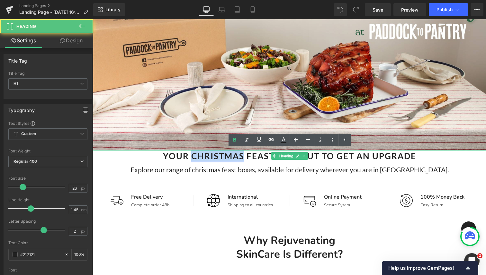
click at [196, 158] on strong "Your Christmas Feast is about to get an Upgrade" at bounding box center [289, 156] width 253 height 10
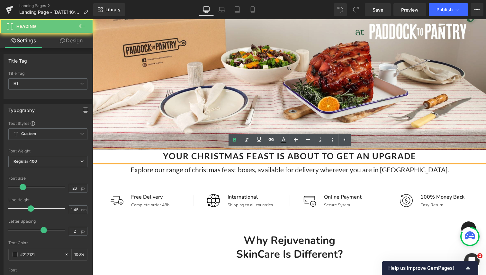
click at [156, 156] on h1 "Your Christmas Feast is about to get an Upgrade" at bounding box center [289, 156] width 393 height 12
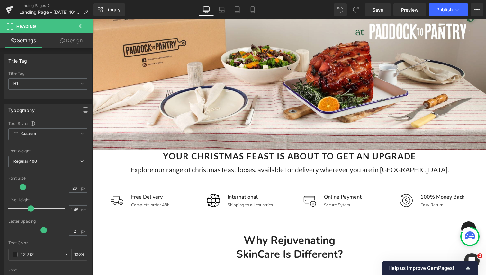
click at [64, 40] on link "Design" at bounding box center [71, 40] width 47 height 14
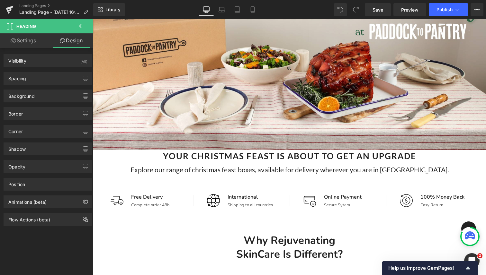
click at [31, 34] on link "Settings" at bounding box center [23, 40] width 47 height 14
type input "100"
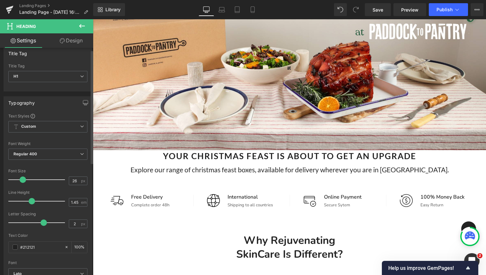
scroll to position [0, 0]
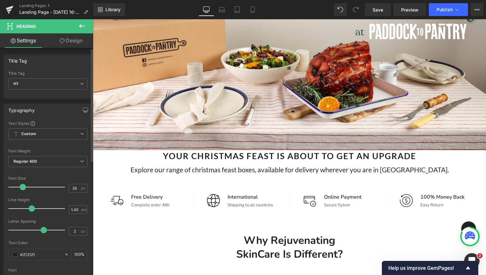
click at [76, 77] on div "Title Tag H1 H1 H2 H3 H4 H5 H6" at bounding box center [47, 84] width 79 height 26
click at [48, 132] on span "Custom Setup Global Style" at bounding box center [47, 135] width 79 height 12
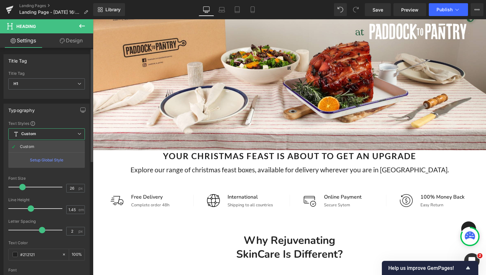
click at [51, 116] on div "Typography" at bounding box center [46, 110] width 85 height 12
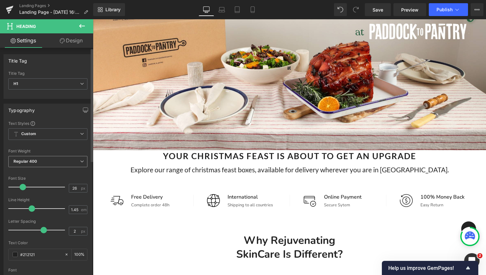
click at [43, 162] on span "Regular 400" at bounding box center [47, 161] width 79 height 11
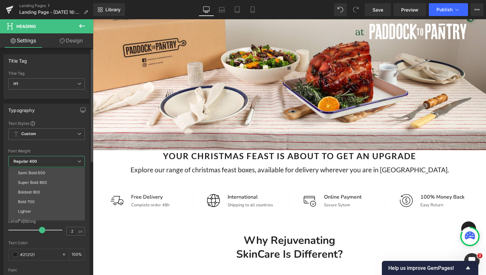
scroll to position [53, 0]
click at [34, 205] on li "Lighter" at bounding box center [47, 206] width 79 height 10
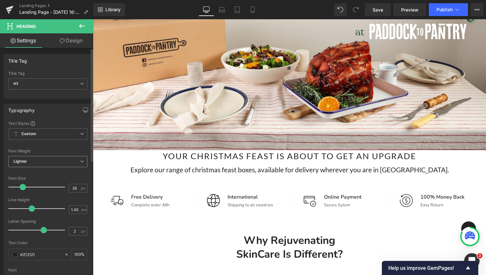
click at [46, 159] on span "Lighter" at bounding box center [47, 161] width 79 height 11
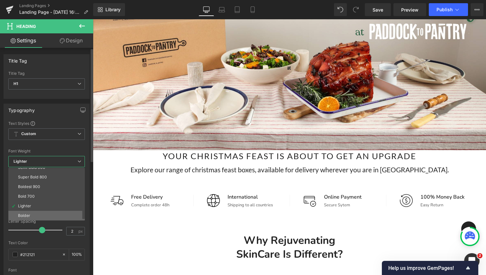
click at [30, 215] on div "Bolder" at bounding box center [24, 216] width 12 height 4
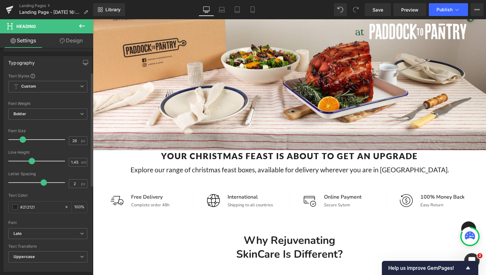
scroll to position [49, 0]
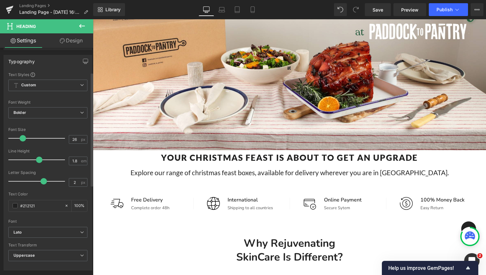
type input "1.9"
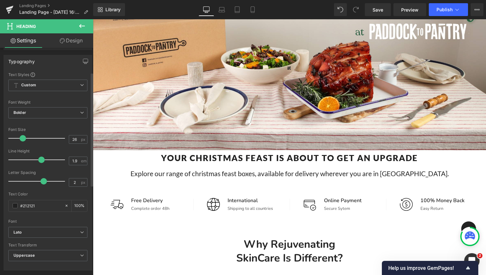
drag, startPoint x: 31, startPoint y: 159, endPoint x: 40, endPoint y: 159, distance: 8.4
click at [40, 159] on span at bounding box center [41, 160] width 6 height 6
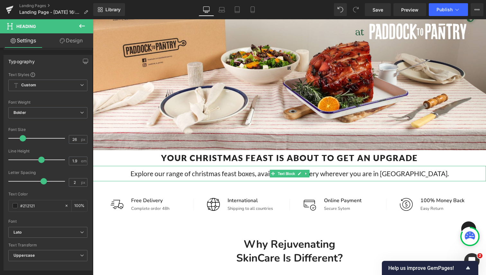
click at [165, 173] on p "Explore our range of christmas feast boxes, available for delivery wherever you…" at bounding box center [289, 173] width 393 height 15
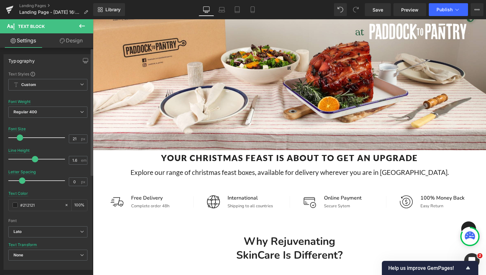
type input "1.5"
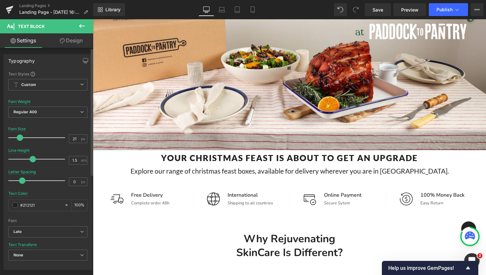
drag, startPoint x: 48, startPoint y: 160, endPoint x: 31, endPoint y: 161, distance: 16.4
click at [31, 160] on span at bounding box center [33, 159] width 6 height 6
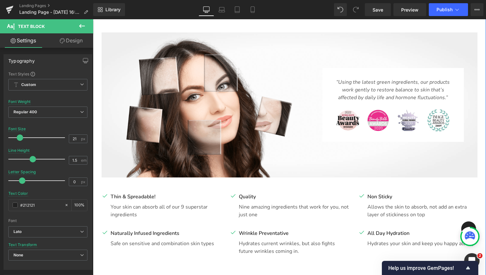
scroll to position [347, 0]
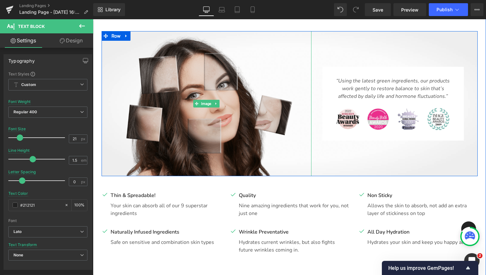
click at [194, 152] on img at bounding box center [207, 103] width 210 height 145
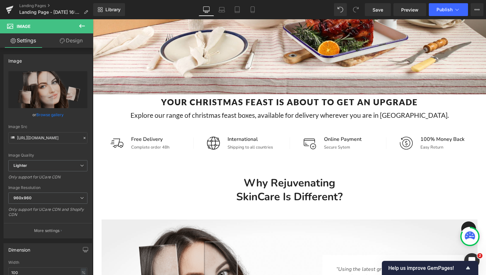
scroll to position [165, 0]
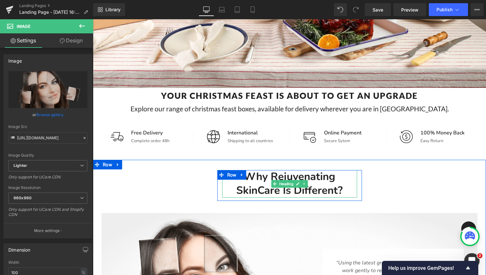
click at [268, 178] on h2 "Why Rejuvenating SkinCare Is Different?" at bounding box center [289, 184] width 135 height 28
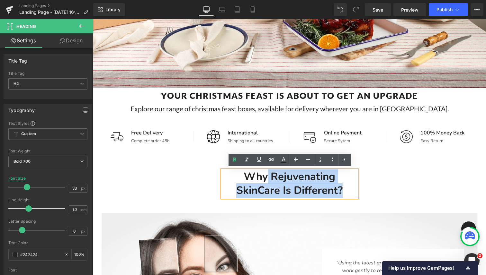
drag, startPoint x: 344, startPoint y: 191, endPoint x: 268, endPoint y: 181, distance: 76.8
click at [268, 181] on h2 "Why Rejuvenating SkinCare Is Different?" at bounding box center [289, 184] width 135 height 28
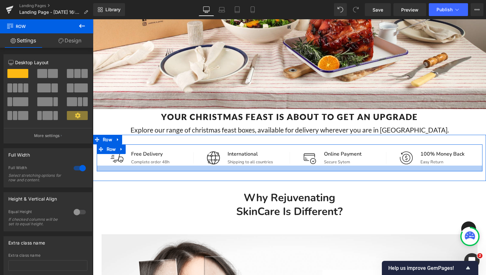
scroll to position [144, 0]
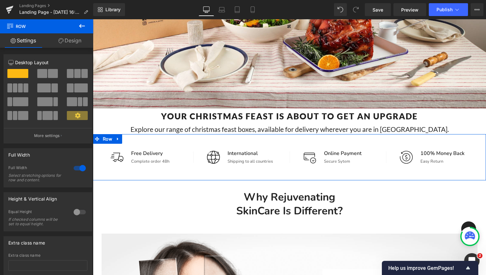
click at [93, 19] on div at bounding box center [93, 19] width 0 height 0
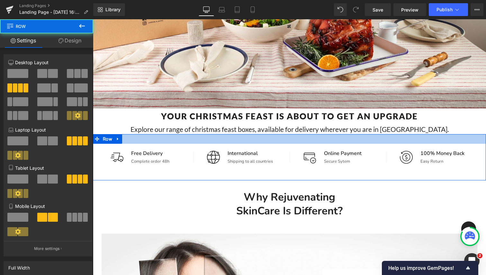
click at [193, 140] on div at bounding box center [289, 139] width 393 height 10
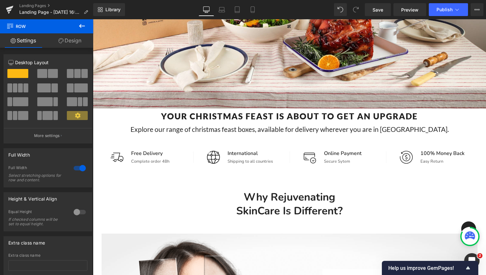
click at [79, 26] on icon at bounding box center [82, 26] width 8 height 8
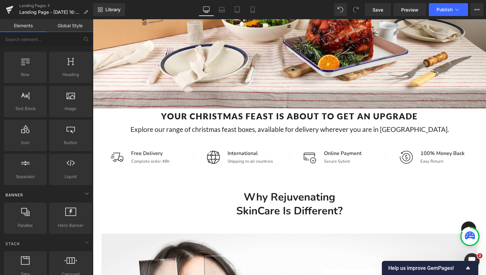
scroll to position [0, 0]
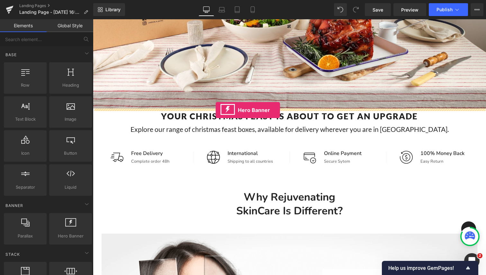
drag, startPoint x: 150, startPoint y: 244, endPoint x: 216, endPoint y: 110, distance: 149.0
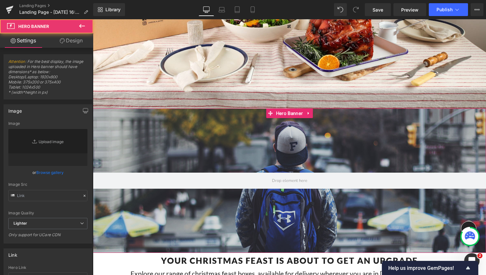
type input "[URL][DOMAIN_NAME]"
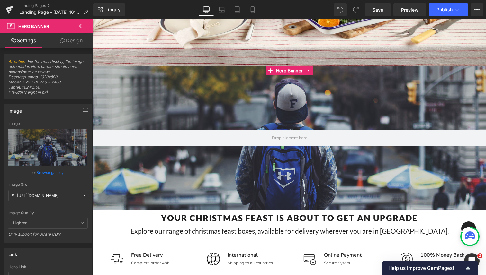
scroll to position [187, 0]
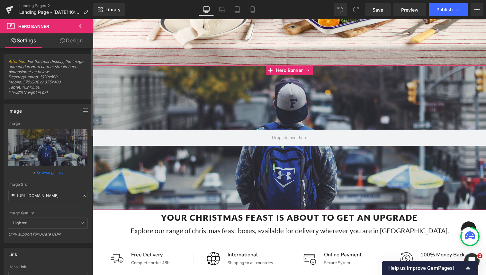
click at [40, 173] on link "Browse gallery" at bounding box center [49, 172] width 27 height 11
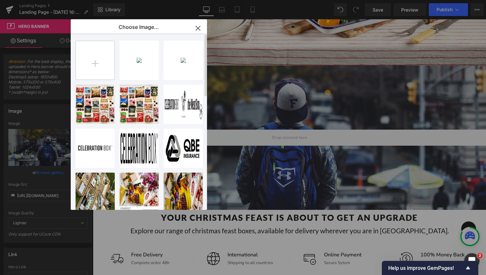
click at [98, 63] on input "file" at bounding box center [95, 60] width 39 height 39
type input "C:\fakepath\Christmas Made Easy (1920 x 800 px) (1).png"
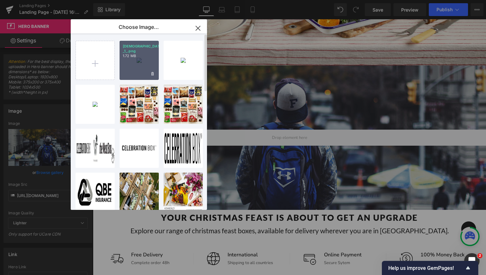
click at [142, 55] on div "[DEMOGRAPHIC_DATA]... _1_.png 1.72 MB" at bounding box center [139, 60] width 39 height 39
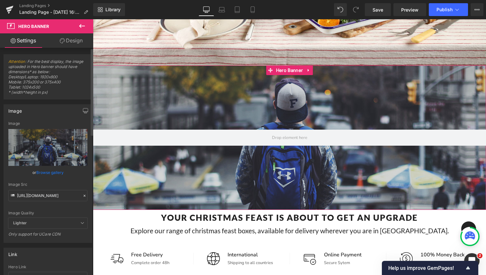
click at [52, 172] on link "Browse gallery" at bounding box center [49, 172] width 27 height 11
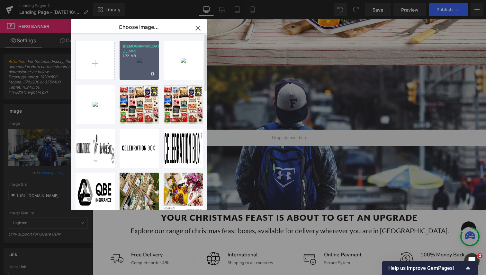
click at [137, 75] on div "[DEMOGRAPHIC_DATA]... _1_.png 1.72 MB" at bounding box center [139, 60] width 39 height 39
type input "[URL][DOMAIN_NAME]"
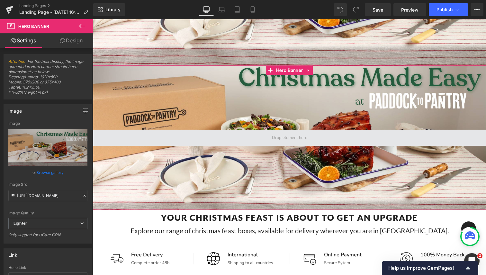
click at [276, 138] on span at bounding box center [290, 138] width 40 height 12
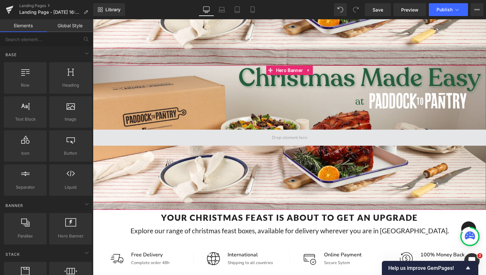
click at [285, 142] on span at bounding box center [290, 138] width 40 height 12
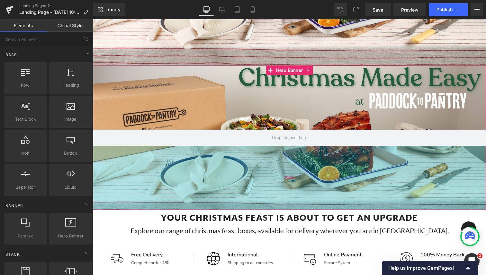
click at [267, 177] on div "200px" at bounding box center [289, 178] width 393 height 64
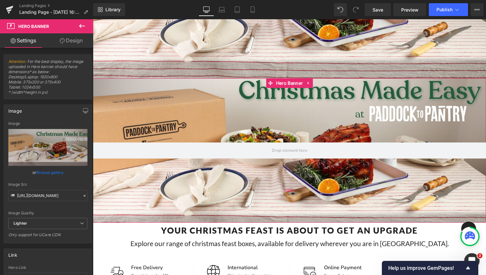
scroll to position [181, 0]
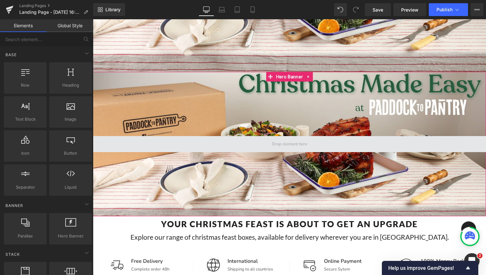
click at [285, 144] on span at bounding box center [290, 144] width 40 height 12
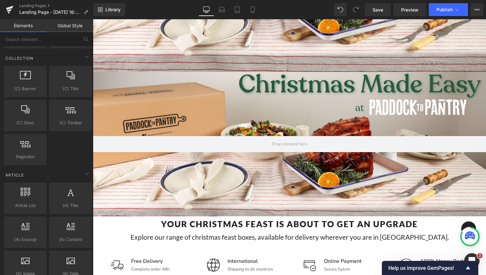
scroll to position [1028, 0]
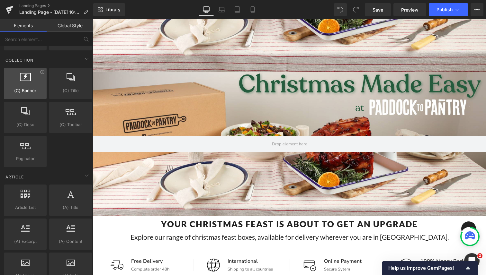
click at [21, 87] on span "(C) Banner" at bounding box center [25, 90] width 39 height 7
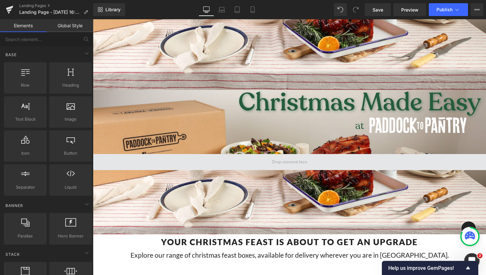
scroll to position [165, 0]
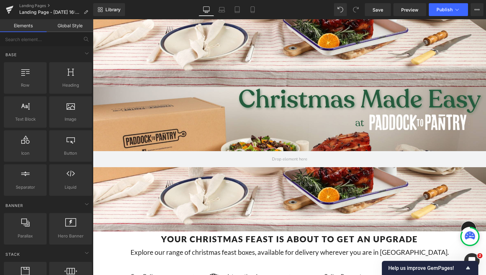
click at [282, 112] on div "Hero Banner 200px 200px" at bounding box center [289, 159] width 393 height 145
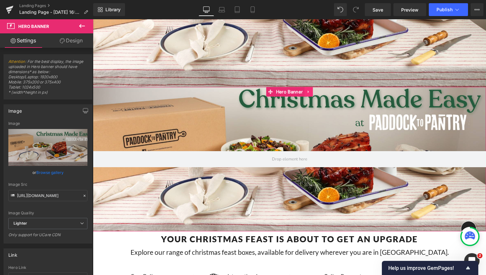
click at [308, 92] on icon at bounding box center [308, 91] width 4 height 5
click at [312, 93] on icon at bounding box center [312, 92] width 4 height 4
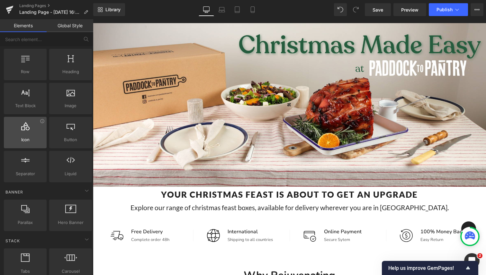
scroll to position [15, 0]
click at [29, 133] on div at bounding box center [25, 128] width 39 height 14
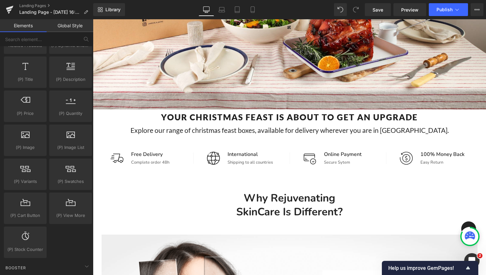
scroll to position [587, 0]
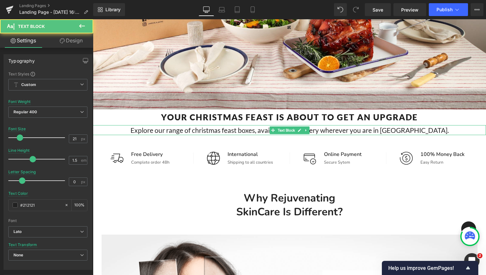
click at [251, 131] on p "Explore our range of christmas feast boxes, available for delivery wherever you…" at bounding box center [289, 130] width 393 height 10
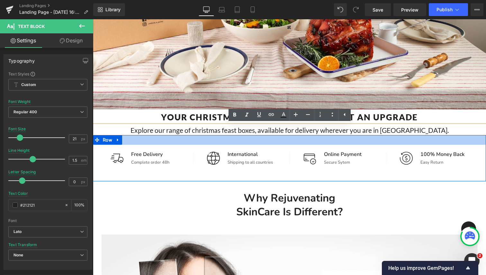
click at [233, 141] on div at bounding box center [289, 140] width 393 height 10
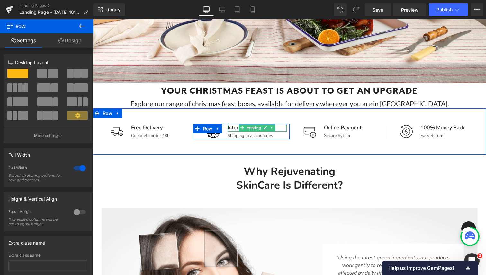
scroll to position [174, 0]
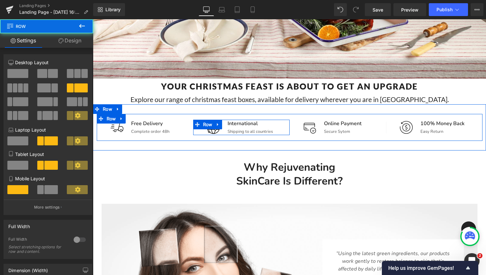
click at [226, 130] on div "International Heading Shipping to all countries Text Block" at bounding box center [257, 127] width 64 height 15
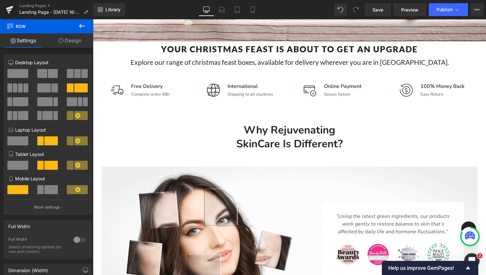
scroll to position [214, 0]
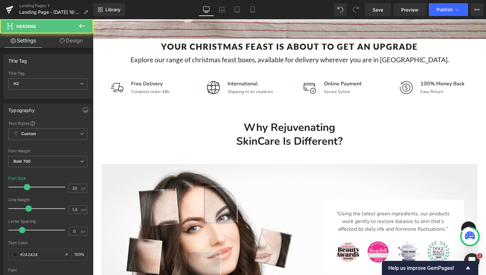
click at [225, 137] on h2 "Why Rejuvenating SkinCare Is Different?" at bounding box center [289, 135] width 135 height 28
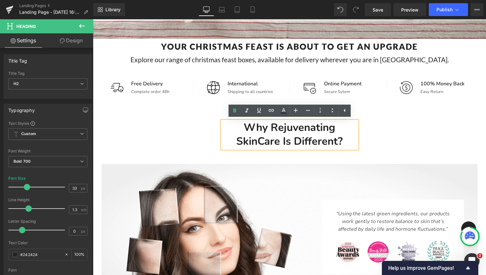
click at [202, 130] on div "Why Rejuvenating SkinCare Is Different? Heading Row Image “Using the latest gre…" at bounding box center [289, 257] width 393 height 272
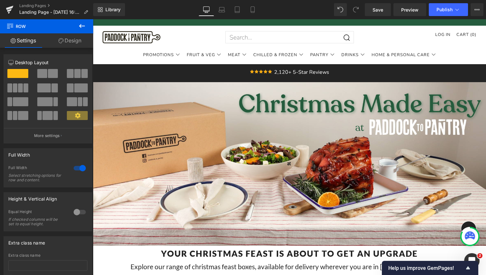
scroll to position [7, 0]
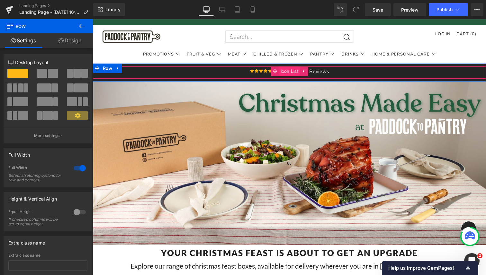
click at [283, 70] on span "Icon List" at bounding box center [289, 72] width 21 height 10
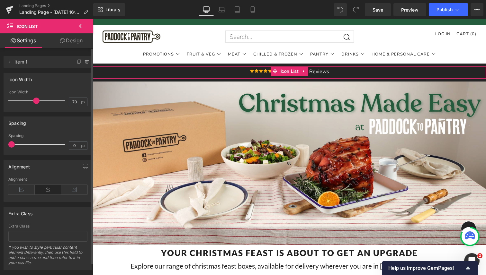
scroll to position [2, 0]
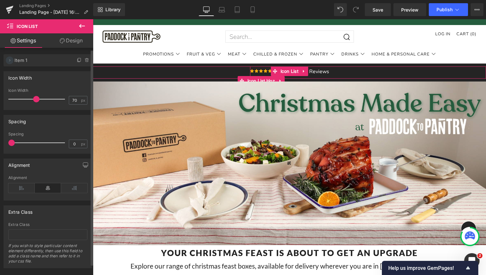
click at [10, 58] on icon at bounding box center [9, 60] width 5 height 5
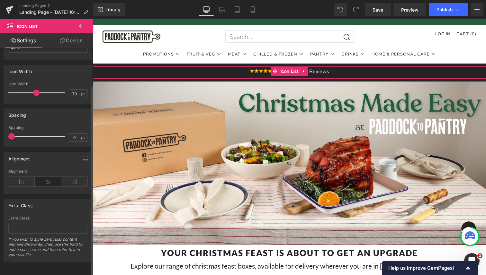
scroll to position [0, 0]
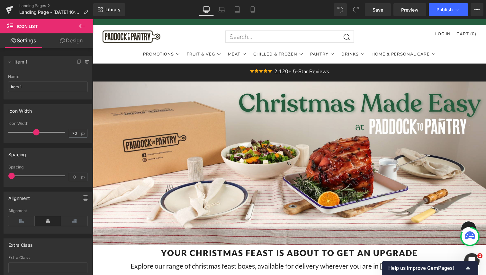
click at [80, 27] on icon at bounding box center [82, 26] width 8 height 8
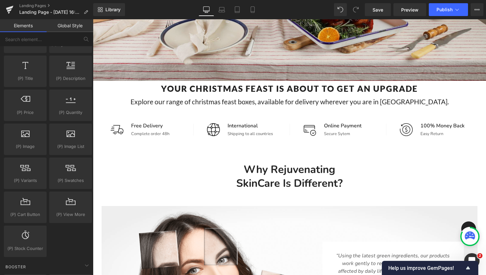
scroll to position [171, 0]
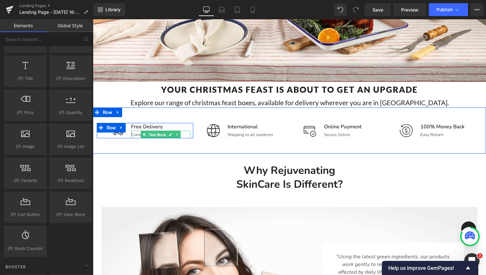
click at [167, 131] on link "Text Block" at bounding box center [154, 135] width 26 height 8
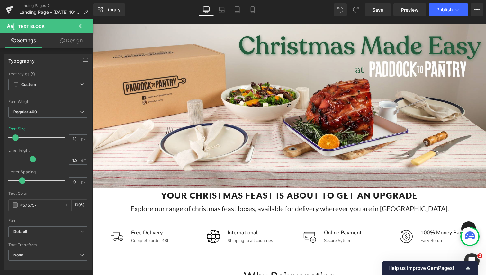
scroll to position [66, 0]
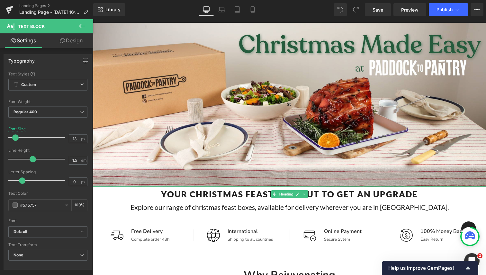
click at [239, 194] on strong "Your Christmas Feast is about to get an Upgrade" at bounding box center [289, 194] width 257 height 10
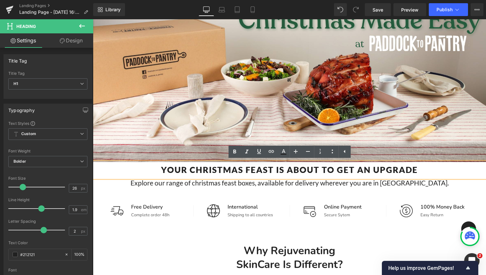
scroll to position [91, 0]
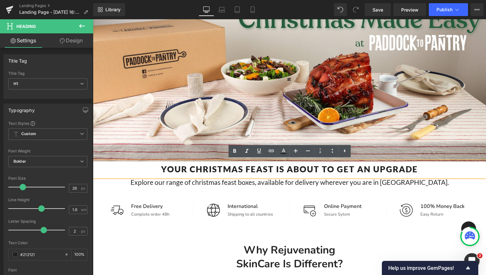
click at [324, 215] on div "Online Payment Heading Secure Sytem Text Block" at bounding box center [353, 210] width 64 height 15
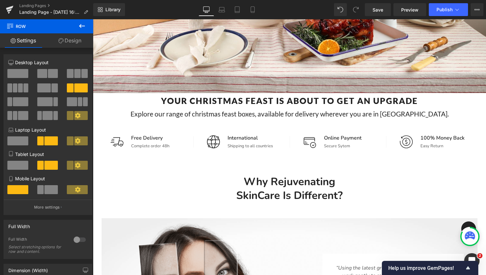
scroll to position [160, 0]
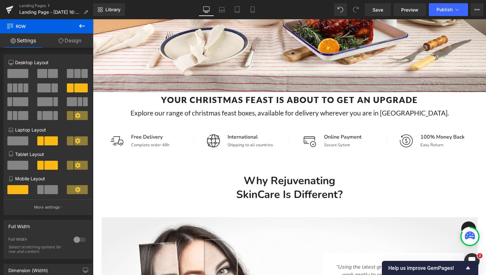
click at [77, 26] on button at bounding box center [82, 26] width 22 height 14
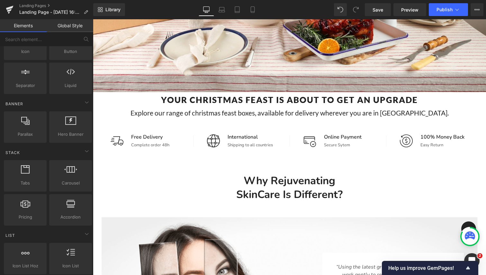
scroll to position [0, 0]
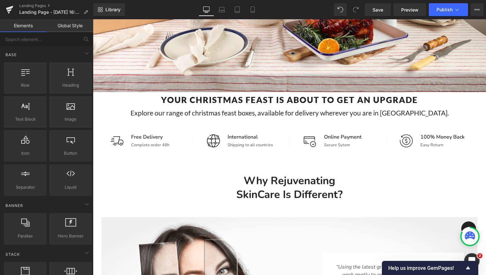
click at [63, 28] on link "Global Style" at bounding box center [70, 25] width 47 height 13
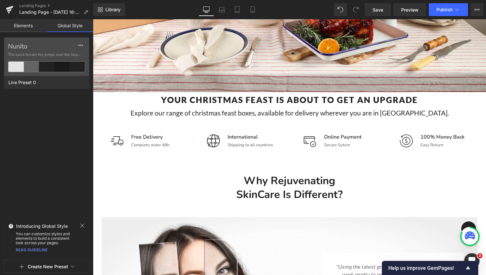
click at [31, 27] on link "Elements" at bounding box center [23, 25] width 47 height 13
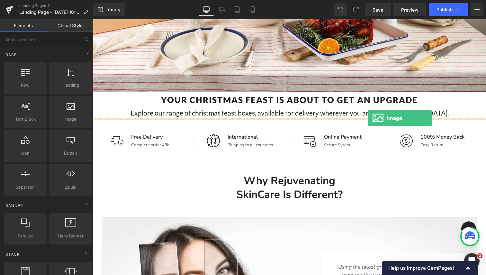
drag, startPoint x: 162, startPoint y: 129, endPoint x: 368, endPoint y: 118, distance: 205.6
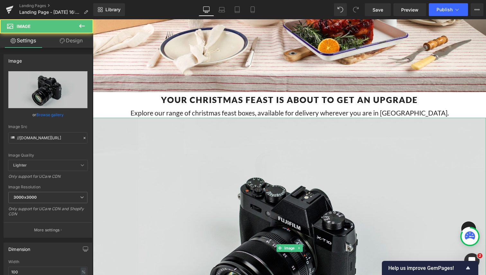
click at [321, 173] on img at bounding box center [289, 248] width 393 height 260
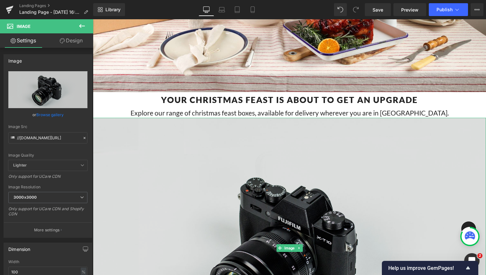
click at [161, 194] on img at bounding box center [289, 248] width 393 height 260
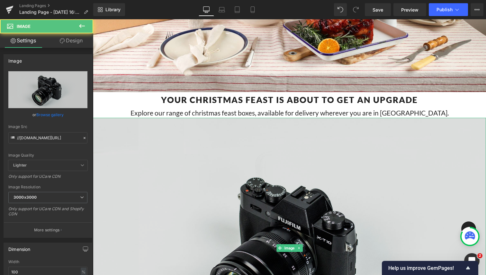
click at [161, 194] on img at bounding box center [289, 248] width 393 height 260
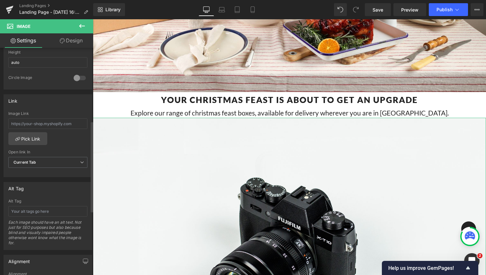
scroll to position [342, 0]
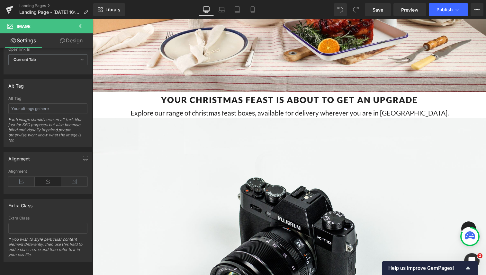
click at [49, 24] on span "Image" at bounding box center [38, 26] width 64 height 14
click at [78, 26] on icon at bounding box center [82, 26] width 8 height 8
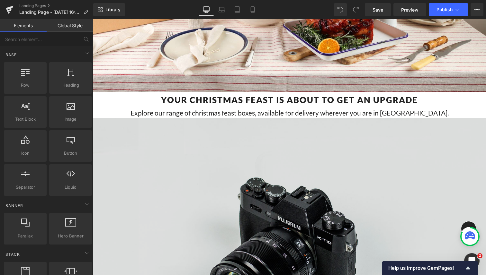
click at [167, 157] on img at bounding box center [289, 248] width 393 height 260
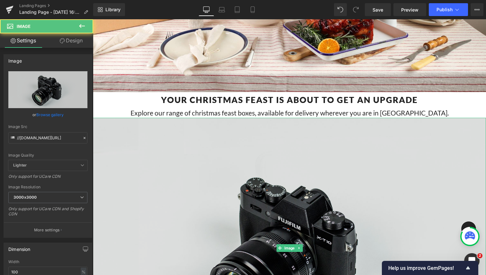
click at [173, 158] on img at bounding box center [289, 248] width 393 height 260
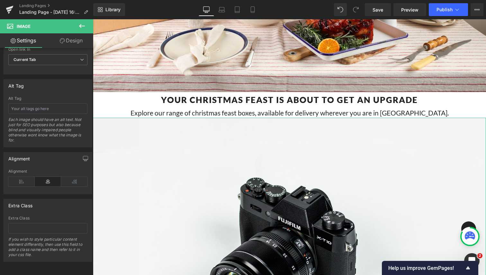
click at [71, 40] on link "Design" at bounding box center [71, 40] width 47 height 14
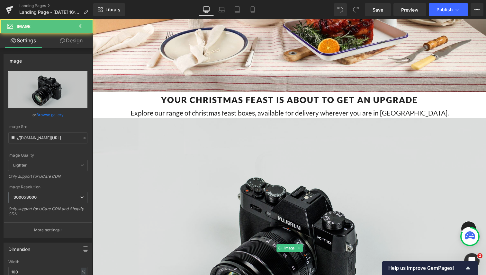
click at [212, 194] on img at bounding box center [289, 248] width 393 height 260
click at [254, 214] on img at bounding box center [289, 248] width 393 height 260
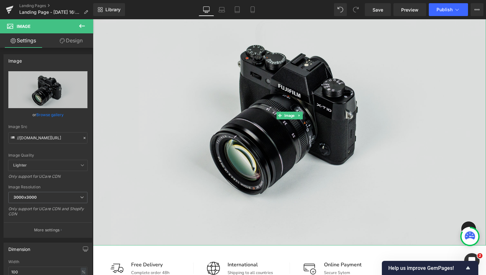
scroll to position [291, 0]
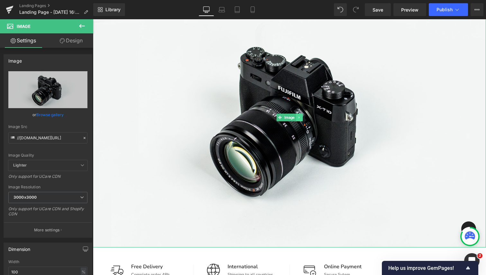
click at [299, 118] on icon at bounding box center [298, 117] width 1 height 2
click at [309, 117] on icon at bounding box center [309, 117] width 1 height 2
click at [280, 116] on icon at bounding box center [280, 118] width 4 height 4
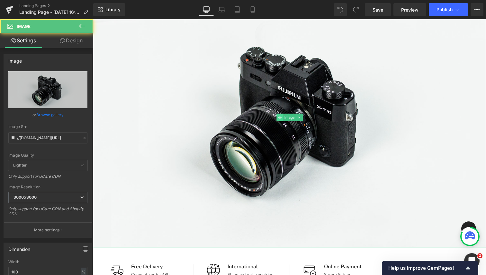
click at [280, 116] on icon at bounding box center [280, 118] width 4 height 4
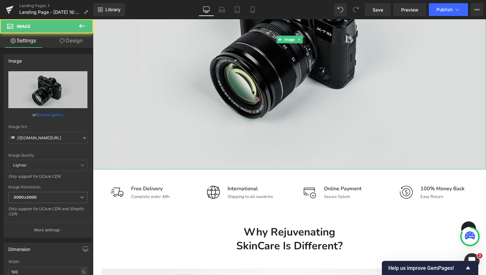
scroll to position [373, 0]
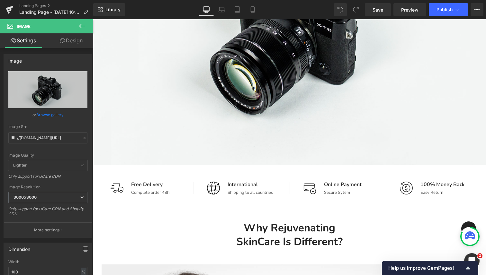
click at [230, 185] on h3 "International" at bounding box center [257, 185] width 59 height 8
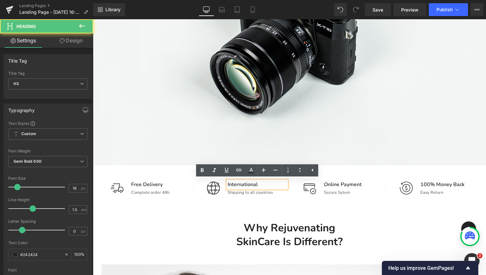
click at [178, 174] on div "Image Free Delivery Heading Complete order 48h Text Block Row Image Internation…" at bounding box center [289, 188] width 393 height 46
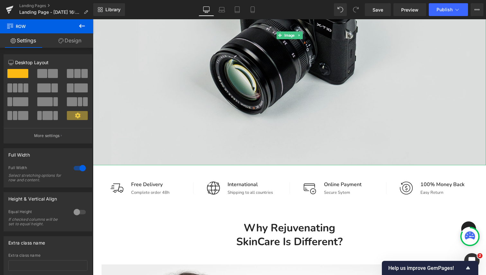
click at [183, 114] on img at bounding box center [289, 35] width 393 height 260
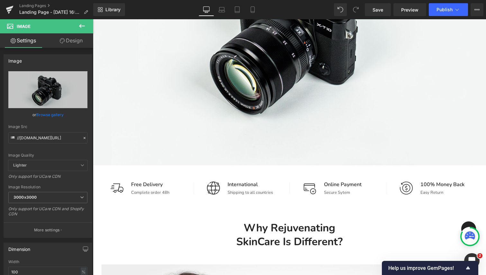
click at [93, 19] on div at bounding box center [93, 19] width 0 height 0
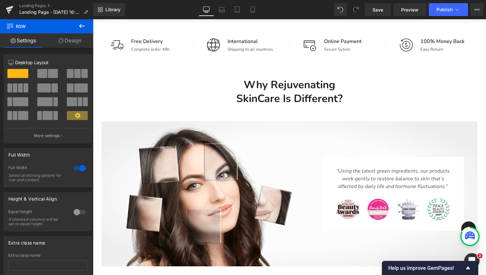
scroll to position [518, 0]
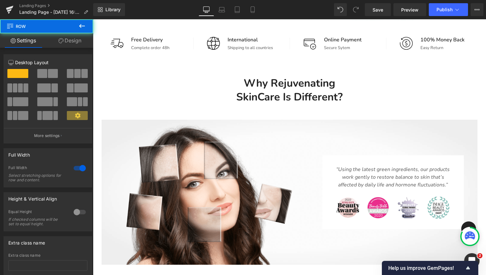
click at [181, 83] on div "Why Rejuvenating SkinCare Is Different? Heading Row Image “Using the latest gre…" at bounding box center [289, 213] width 393 height 272
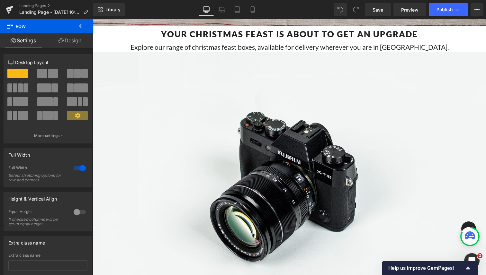
scroll to position [217, 0]
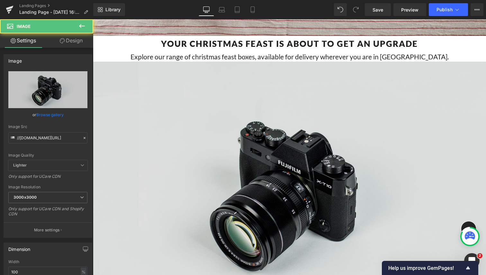
click at [184, 103] on img at bounding box center [289, 192] width 393 height 260
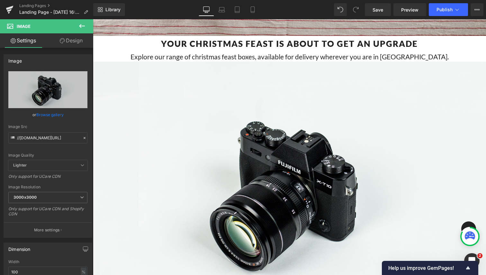
click at [80, 23] on icon at bounding box center [82, 26] width 8 height 8
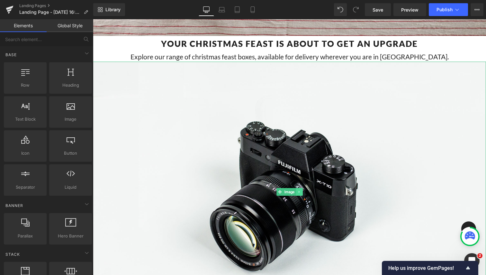
click at [300, 191] on icon at bounding box center [299, 192] width 4 height 4
click at [302, 193] on icon at bounding box center [303, 192] width 4 height 4
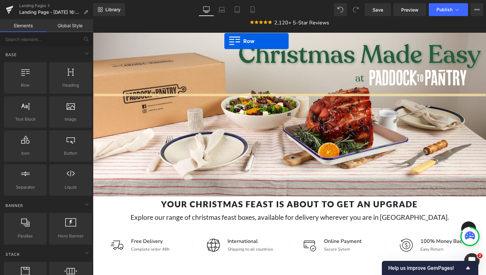
scroll to position [49, 0]
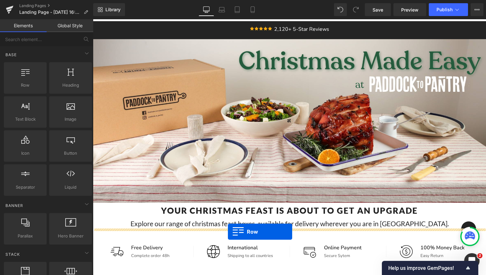
drag, startPoint x: 115, startPoint y: 101, endPoint x: 228, endPoint y: 232, distance: 172.5
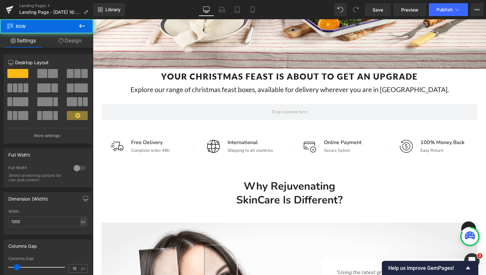
scroll to position [185, 0]
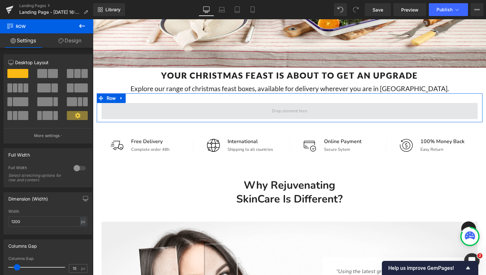
drag, startPoint x: 168, startPoint y: 108, endPoint x: 252, endPoint y: 113, distance: 84.1
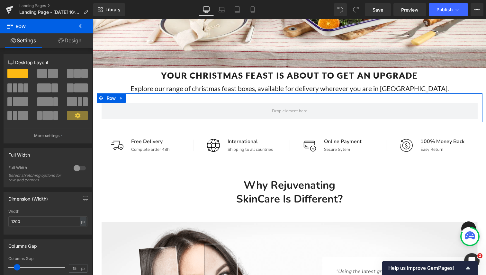
click at [74, 84] on span at bounding box center [80, 88] width 13 height 9
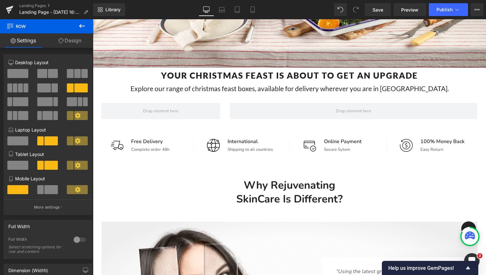
click at [80, 28] on icon at bounding box center [82, 26] width 8 height 8
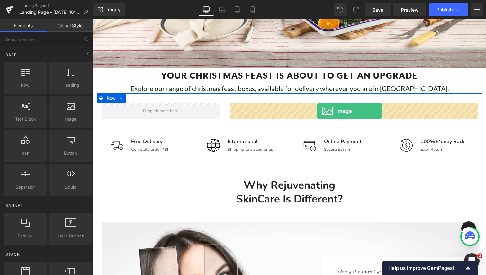
drag, startPoint x: 158, startPoint y: 131, endPoint x: 317, endPoint y: 111, distance: 160.3
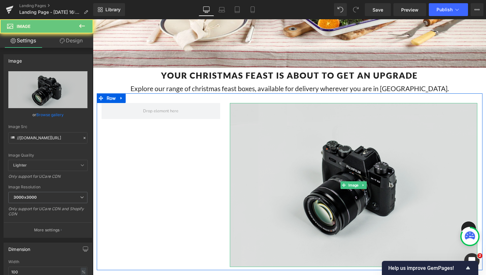
click at [292, 170] on img at bounding box center [353, 185] width 247 height 164
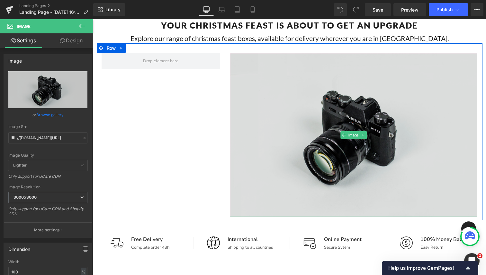
scroll to position [235, 0]
click at [311, 151] on img at bounding box center [353, 135] width 247 height 164
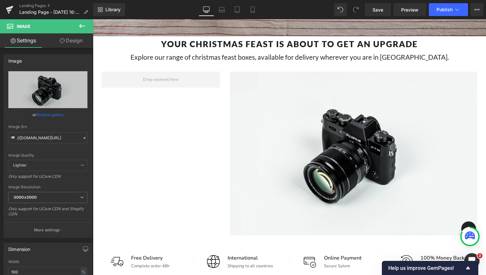
scroll to position [217, 0]
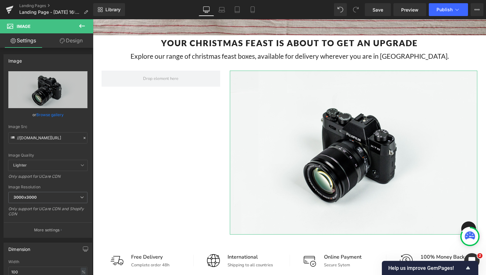
click at [66, 42] on link "Design" at bounding box center [71, 40] width 47 height 14
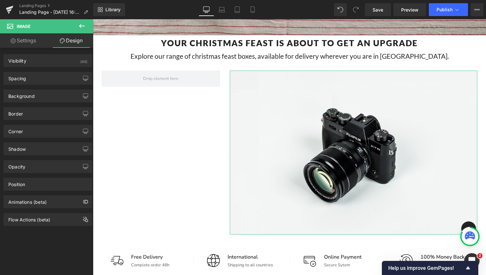
click at [20, 42] on link "Settings" at bounding box center [23, 40] width 47 height 14
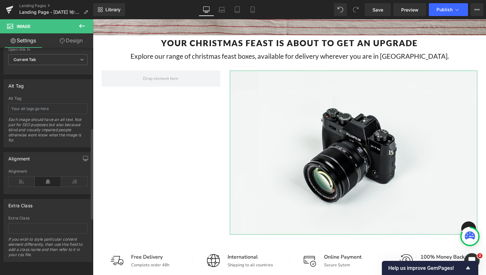
scroll to position [0, 0]
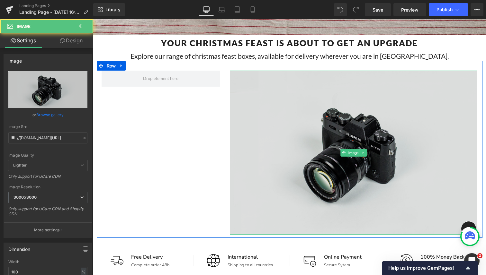
click at [307, 147] on img at bounding box center [353, 153] width 247 height 164
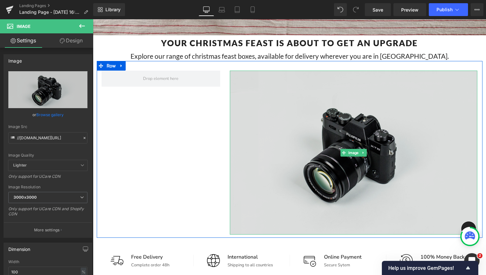
click at [315, 154] on img at bounding box center [353, 153] width 247 height 164
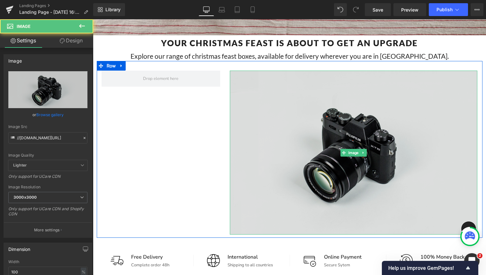
click at [270, 131] on img at bounding box center [353, 153] width 247 height 164
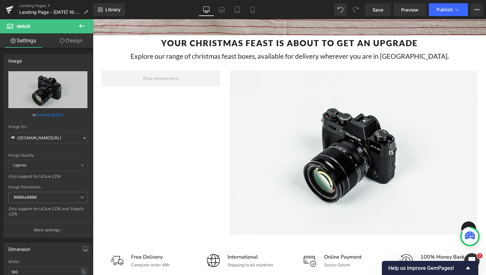
click at [80, 27] on icon at bounding box center [82, 26] width 8 height 8
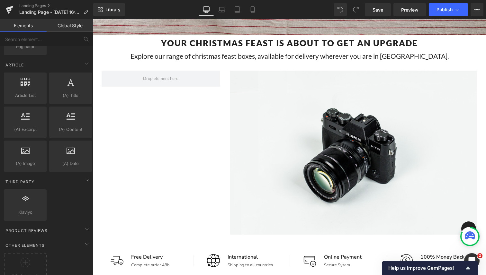
scroll to position [1155, 0]
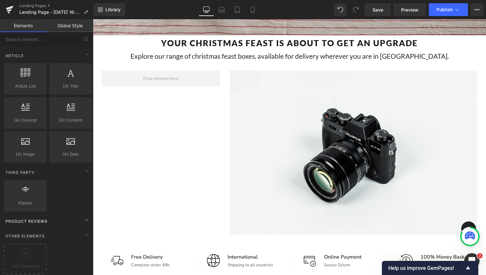
click at [50, 217] on div "Product Reviews" at bounding box center [48, 221] width 91 height 13
click at [74, 215] on div "Product Reviews" at bounding box center [48, 221] width 91 height 13
click at [83, 231] on icon at bounding box center [87, 235] width 8 height 8
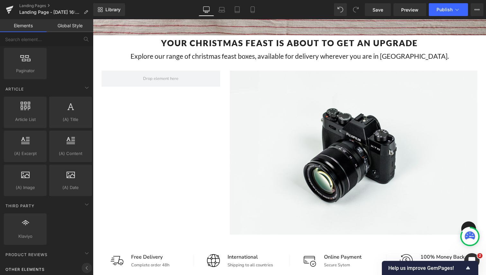
click at [83, 264] on icon at bounding box center [87, 268] width 8 height 8
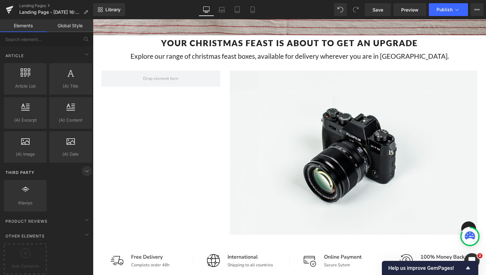
click at [84, 167] on icon at bounding box center [87, 171] width 8 height 8
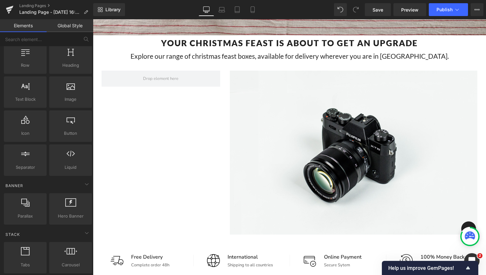
scroll to position [0, 0]
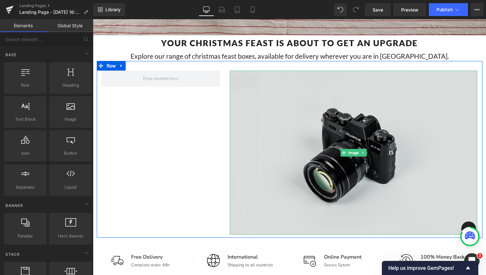
click at [278, 103] on img at bounding box center [353, 153] width 247 height 164
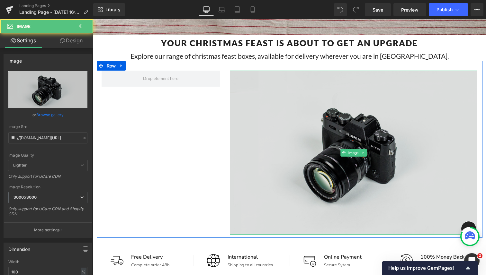
click at [295, 159] on img at bounding box center [353, 153] width 247 height 164
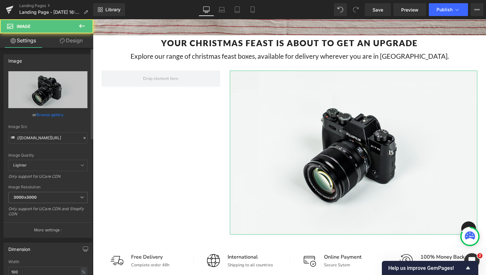
click at [51, 114] on link "Browse gallery" at bounding box center [49, 114] width 27 height 11
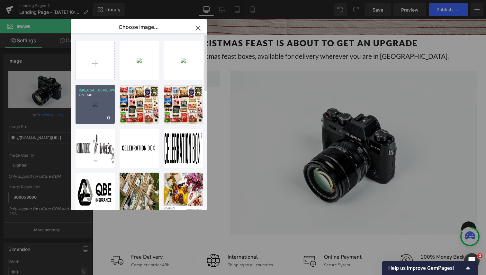
click at [93, 114] on div "IMG_054...0545.JPG 1.28 MB" at bounding box center [95, 104] width 39 height 39
type input "[URL][DOMAIN_NAME]"
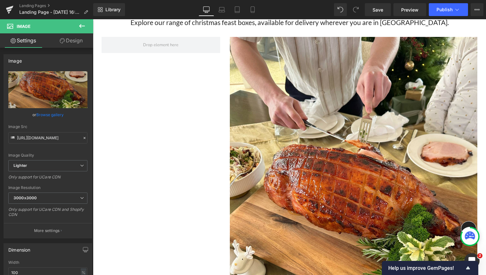
scroll to position [248, 0]
